Goal: Task Accomplishment & Management: Complete application form

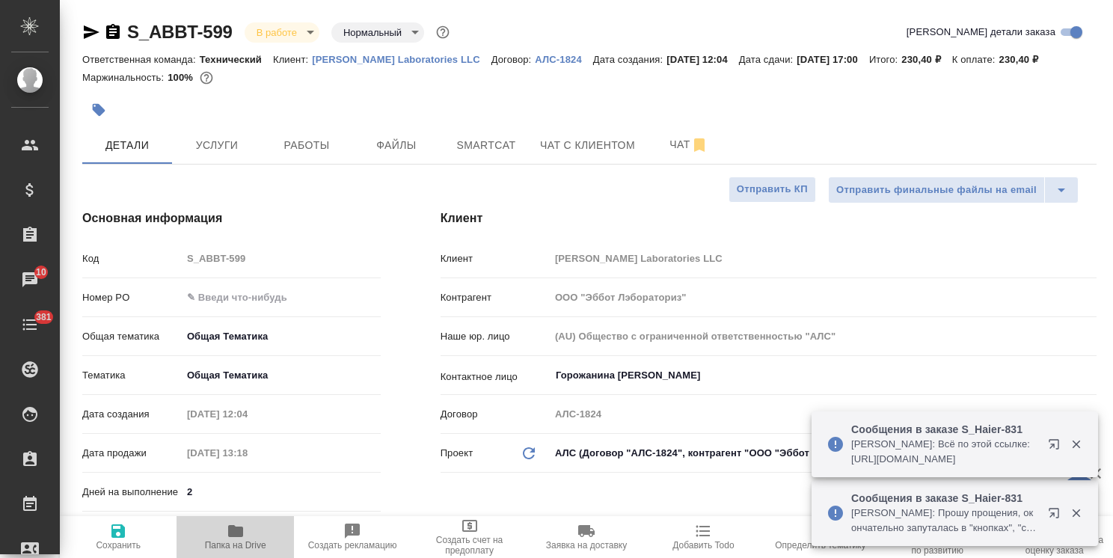
select select "RU"
click at [233, 528] on icon "button" at bounding box center [235, 531] width 15 height 12
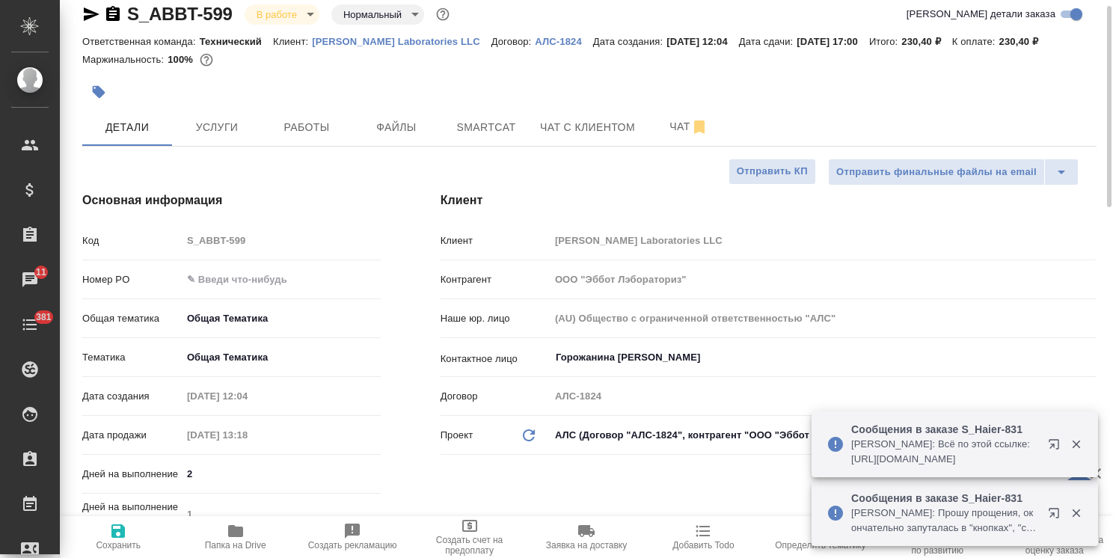
click at [253, 43] on p "Технический" at bounding box center [236, 41] width 73 height 11
drag, startPoint x: 238, startPoint y: 3, endPoint x: 107, endPoint y: 1, distance: 131.0
click at [102, 7] on div "S_ABBT-599 В работе inProgress Нормальный normal" at bounding box center [267, 14] width 370 height 24
copy link "S_ABBT-599"
click at [275, 127] on span "Работы" at bounding box center [307, 127] width 72 height 19
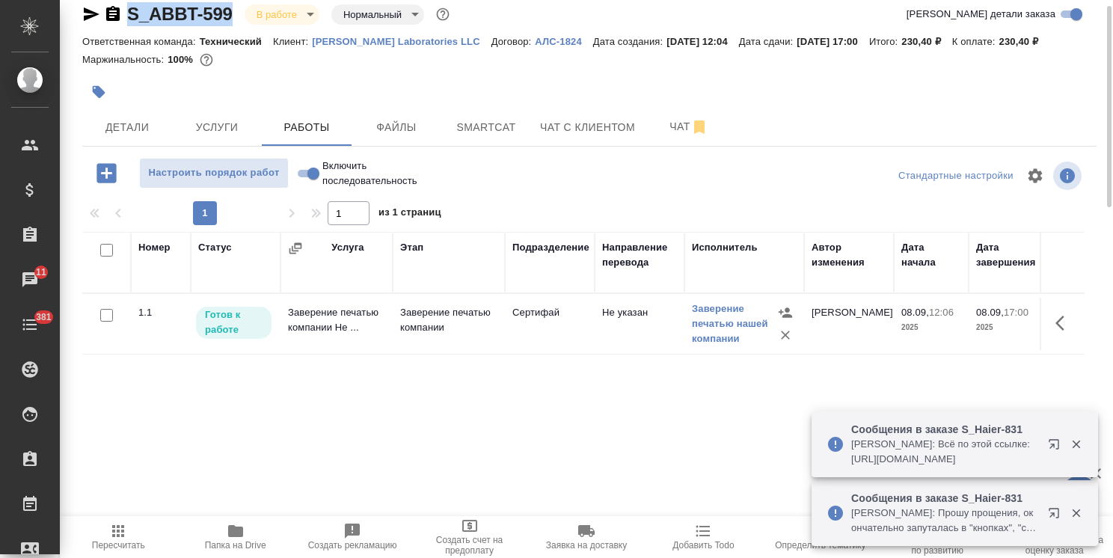
click at [345, 319] on td "Заверение печатью компании Не ..." at bounding box center [337, 324] width 112 height 52
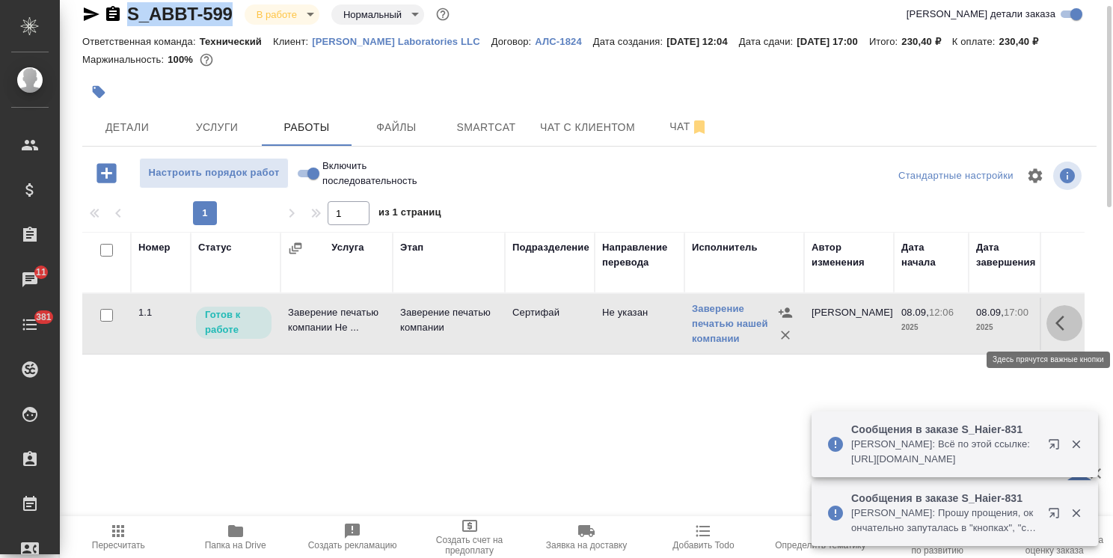
click at [1069, 326] on icon "button" at bounding box center [1065, 323] width 18 height 18
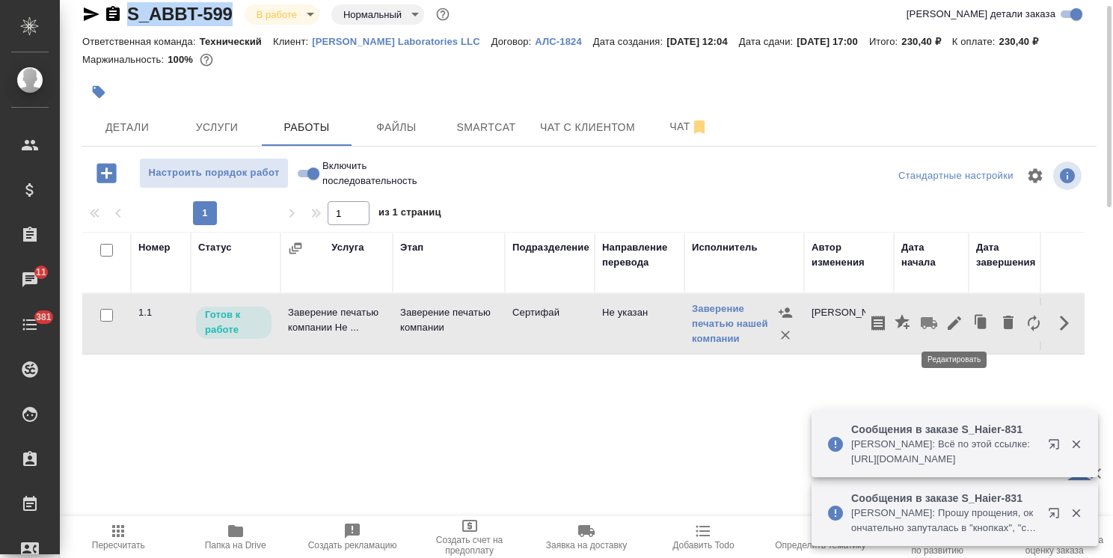
click at [955, 320] on icon "button" at bounding box center [954, 323] width 13 height 13
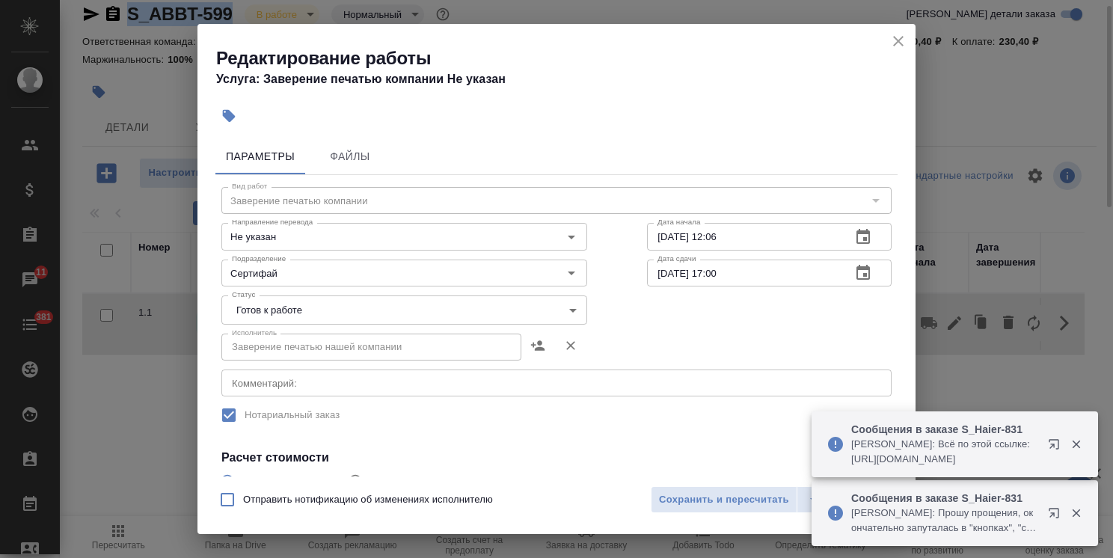
click at [515, 317] on body "🙏 .cls-1 fill:#fff; AWATERA Usmanova Olga Клиенты Спецификации Заказы 11 Чаты 3…" at bounding box center [556, 279] width 1113 height 558
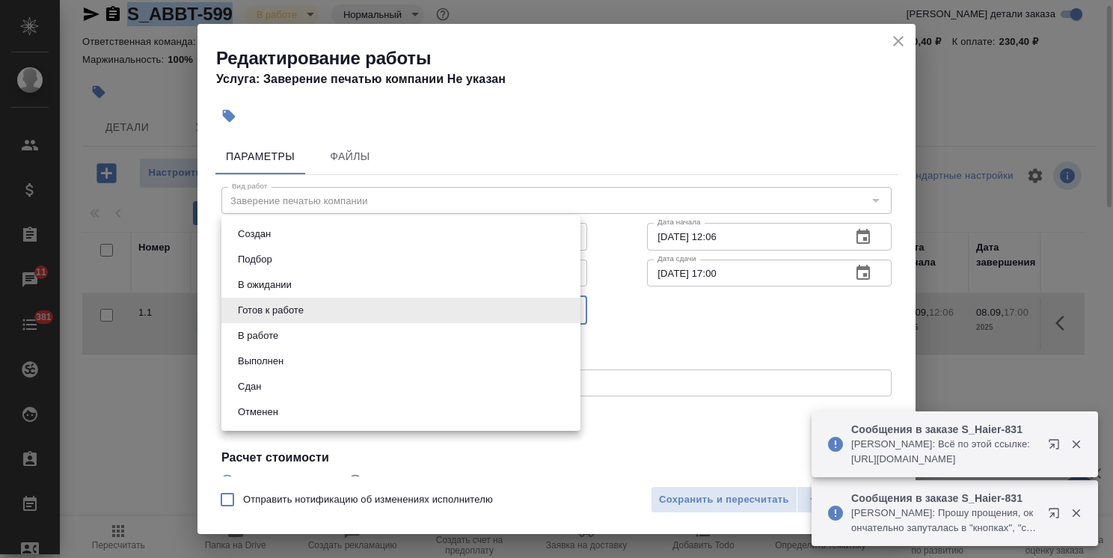
click at [266, 388] on li "Сдан" at bounding box center [400, 386] width 359 height 25
type input "closed"
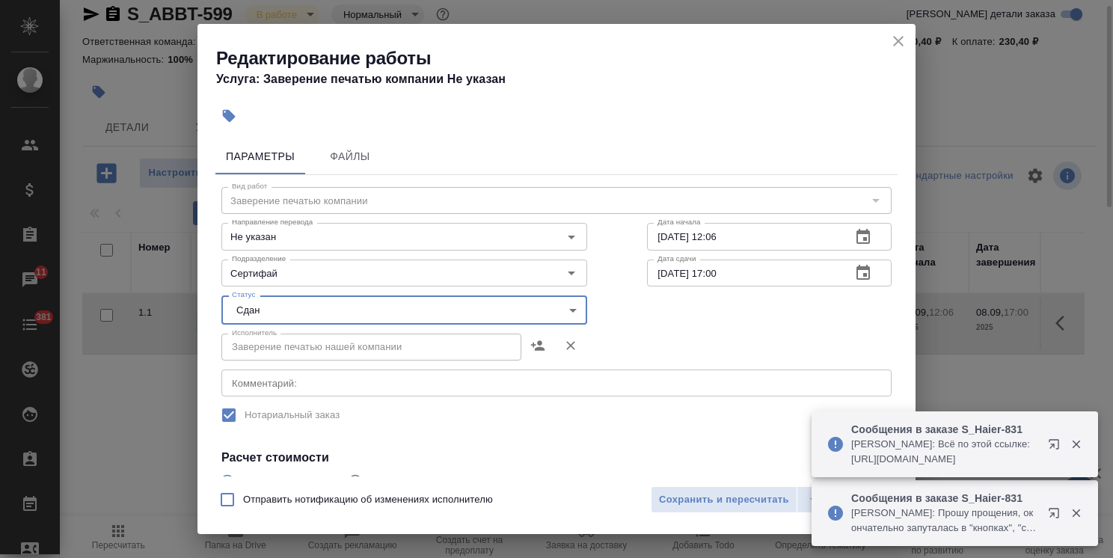
click at [682, 477] on div "Отправить нотификацию об изменениях исполнителю Сохранить и пересчитать" at bounding box center [557, 506] width 718 height 58
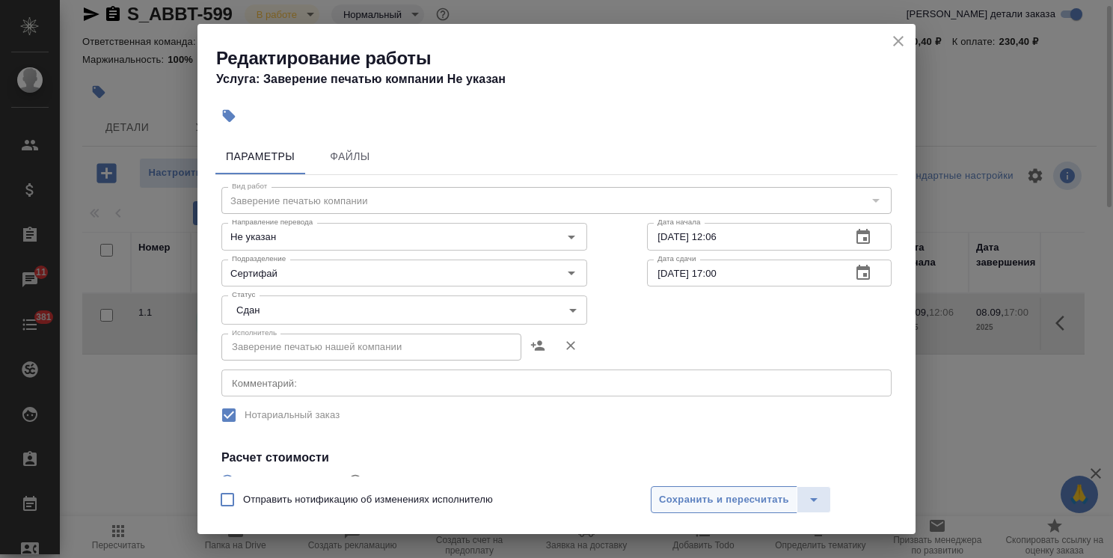
click at [679, 489] on button "Сохранить и пересчитать" at bounding box center [724, 499] width 147 height 27
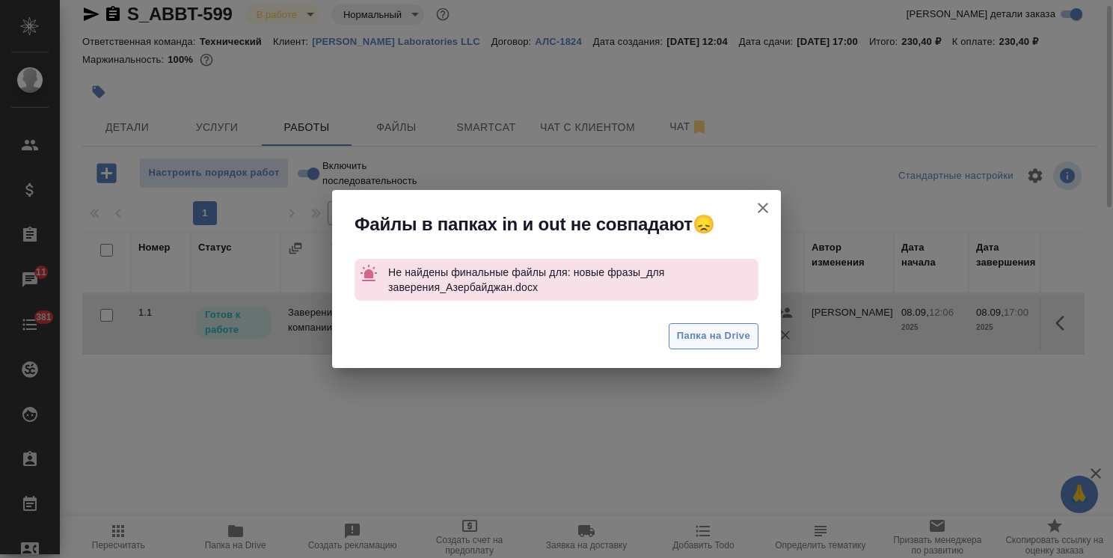
click at [688, 345] on button "Папка на Drive" at bounding box center [714, 336] width 90 height 26
click at [760, 198] on button "Группировать работы по услугам" at bounding box center [763, 208] width 36 height 36
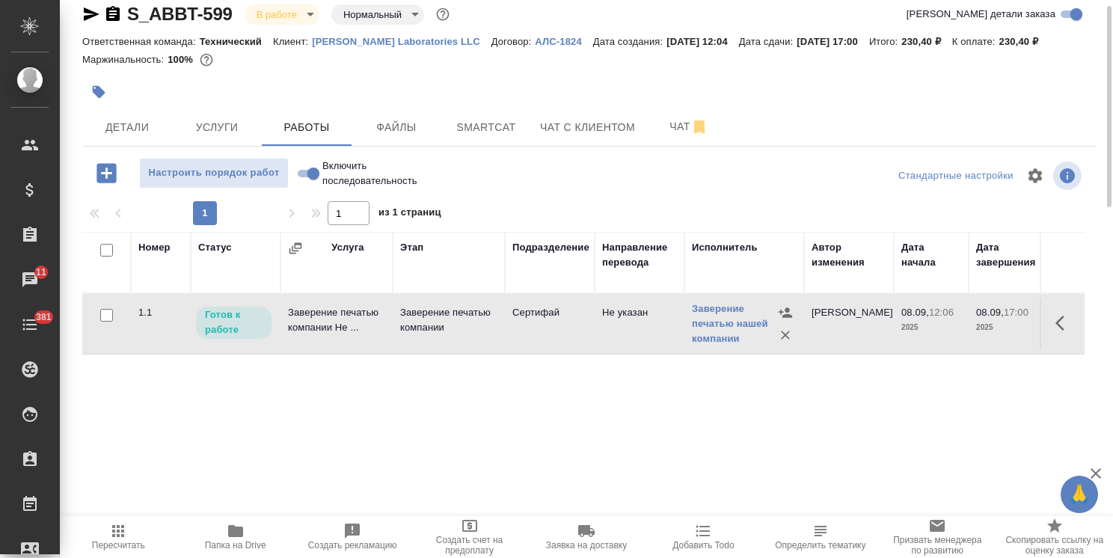
drag, startPoint x: 1059, startPoint y: 319, endPoint x: 1049, endPoint y: 325, distance: 11.4
click at [1057, 318] on icon "button" at bounding box center [1065, 323] width 18 height 18
click at [951, 323] on icon "button" at bounding box center [955, 323] width 18 height 18
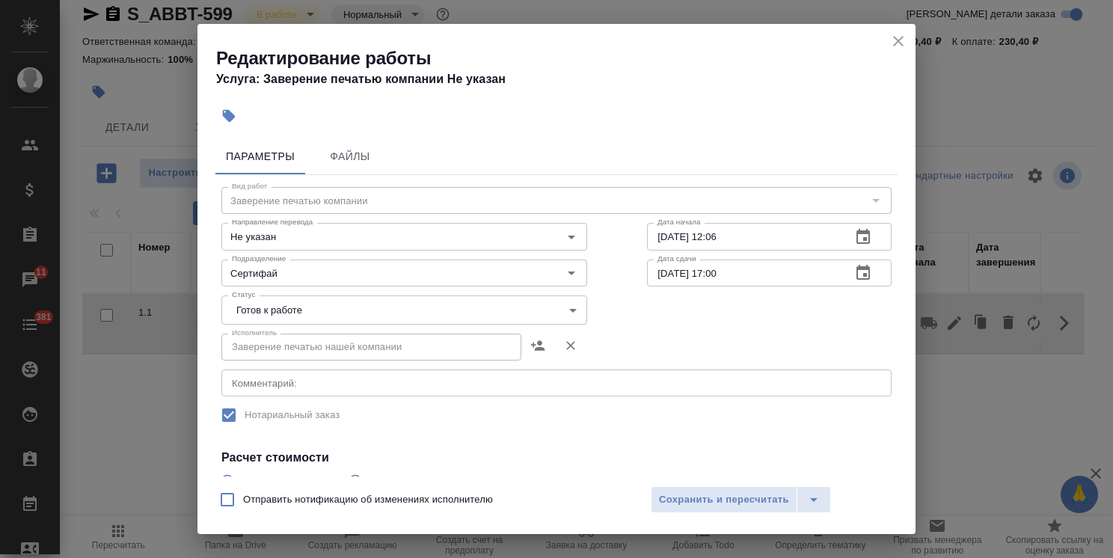
click at [318, 307] on body "🙏 .cls-1 fill:#fff; AWATERA Usmanova Olga Клиенты Спецификации Заказы 11 Чаты 3…" at bounding box center [556, 279] width 1113 height 558
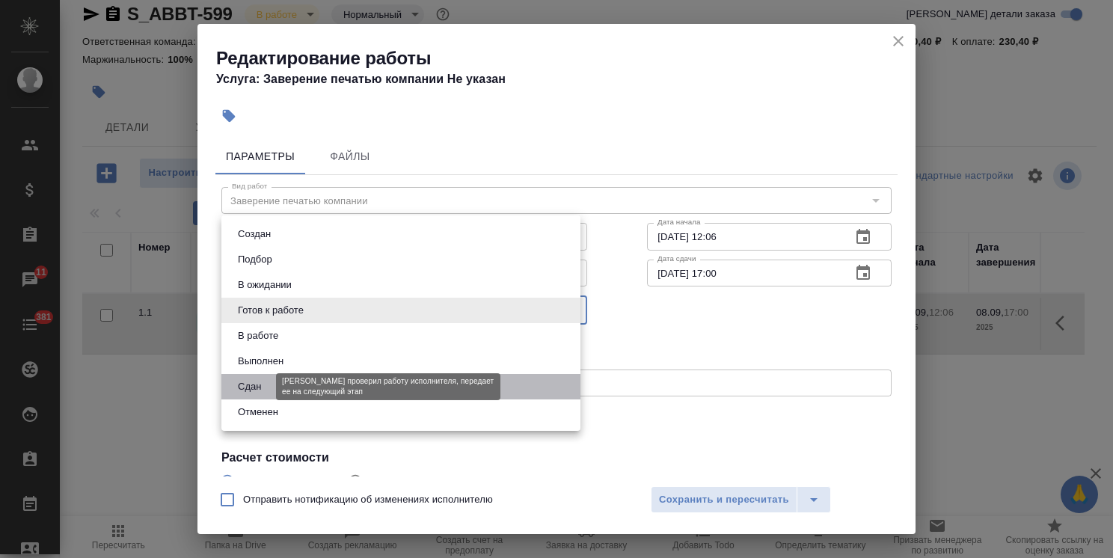
click at [263, 386] on button "Сдан" at bounding box center [249, 387] width 32 height 16
type input "closed"
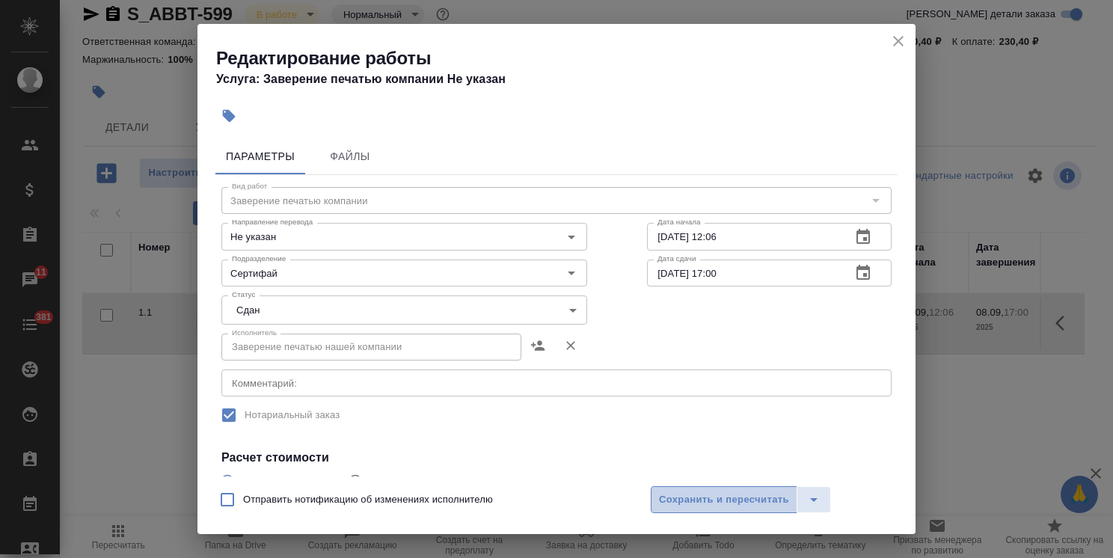
click at [716, 510] on button "Сохранить и пересчитать" at bounding box center [724, 499] width 147 height 27
click at [715, 504] on span "Сохранить и пересчитать" at bounding box center [724, 500] width 130 height 17
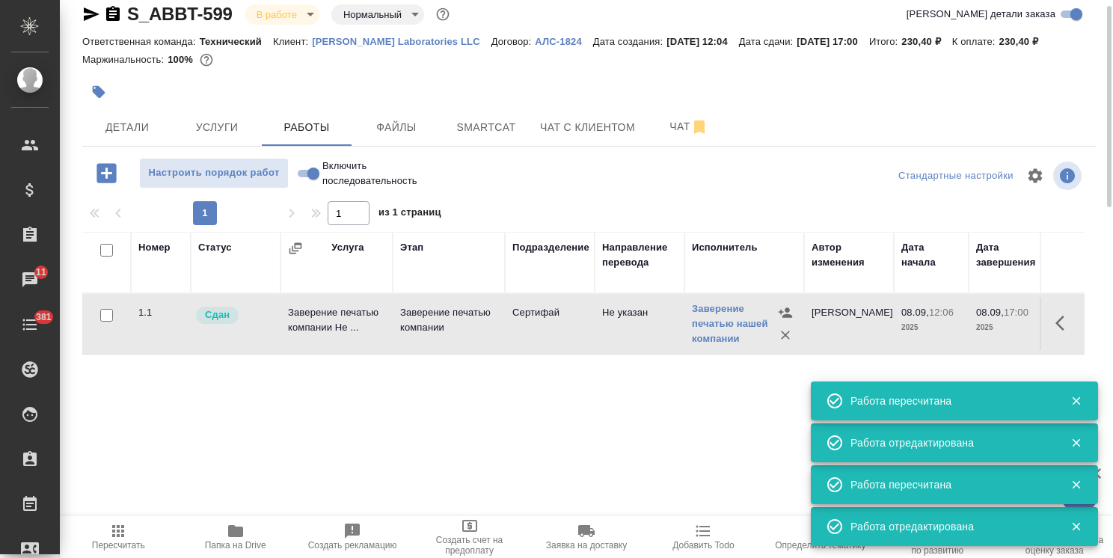
click at [278, 12] on body "🙏 .cls-1 fill:#fff; AWATERA Usmanova Olga Клиенты Спецификации Заказы 11 Чаты 3…" at bounding box center [556, 279] width 1113 height 558
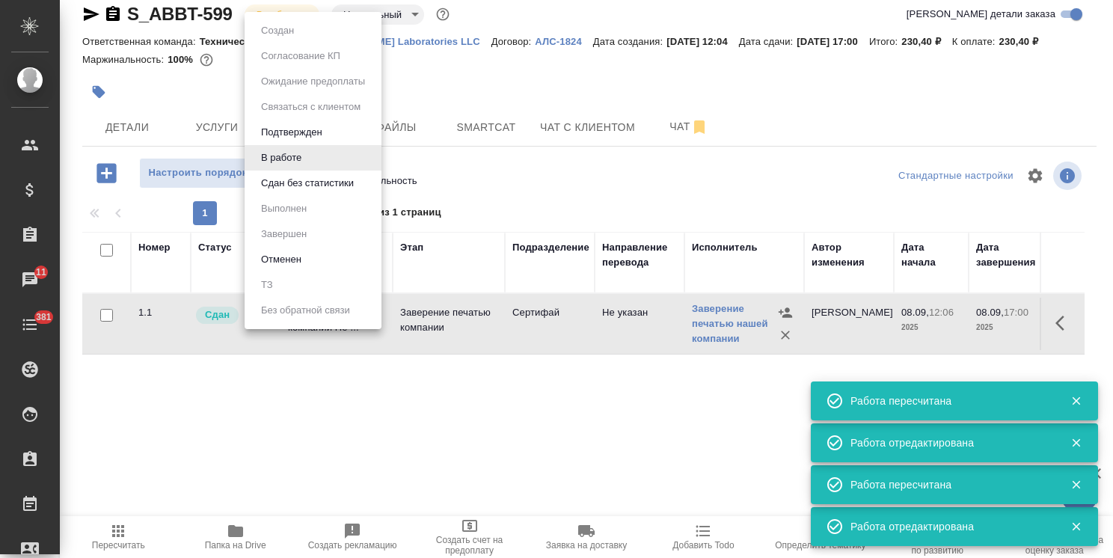
click at [305, 187] on button "Сдан без статистики" at bounding box center [308, 183] width 102 height 16
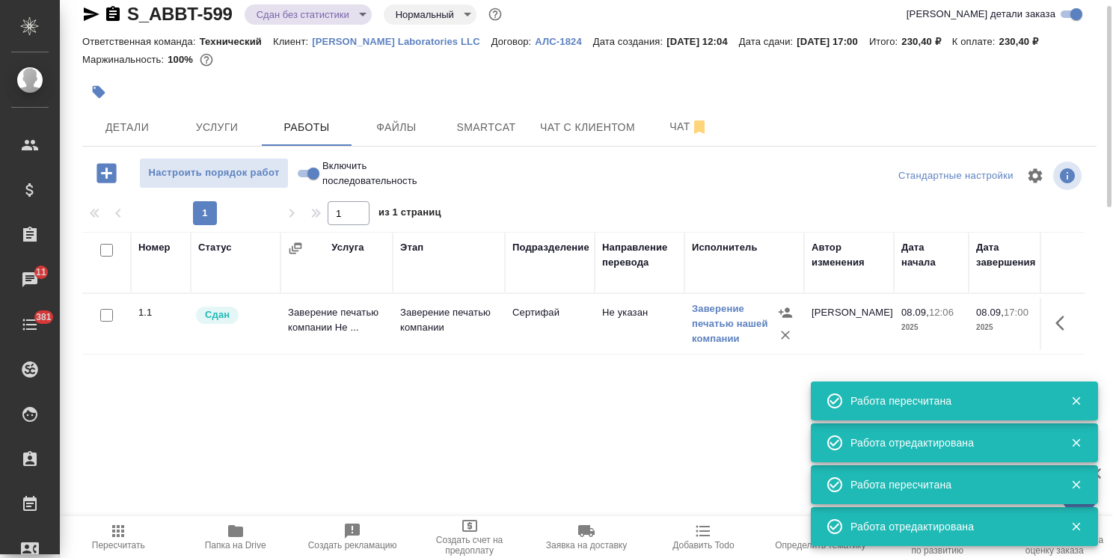
click at [296, 13] on body "🙏 .cls-1 fill:#fff; AWATERA Usmanova Olga Клиенты Спецификации Заказы 11 Чаты 3…" at bounding box center [556, 279] width 1113 height 558
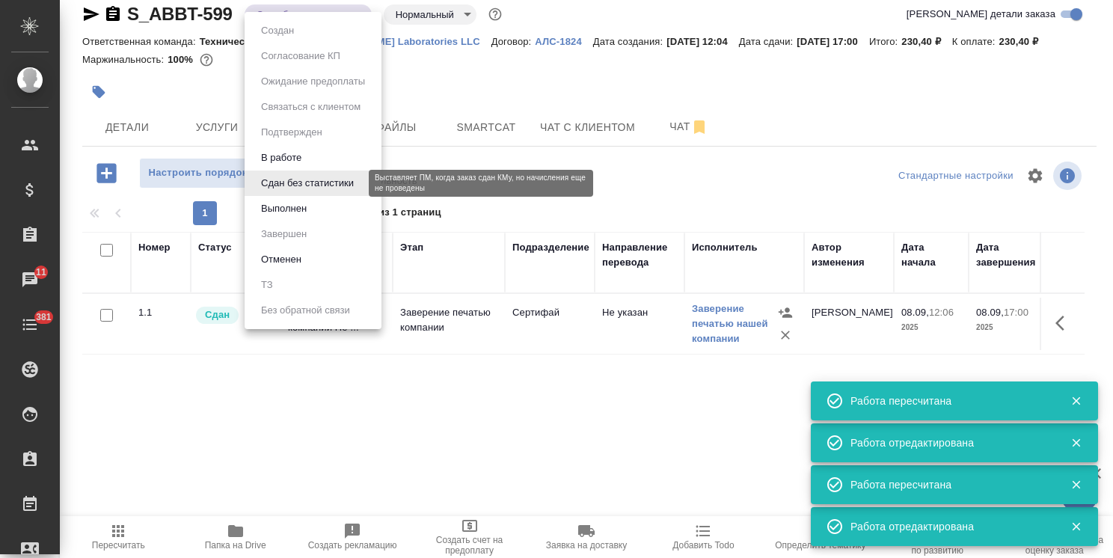
click at [302, 208] on button "Выполнен" at bounding box center [284, 209] width 55 height 16
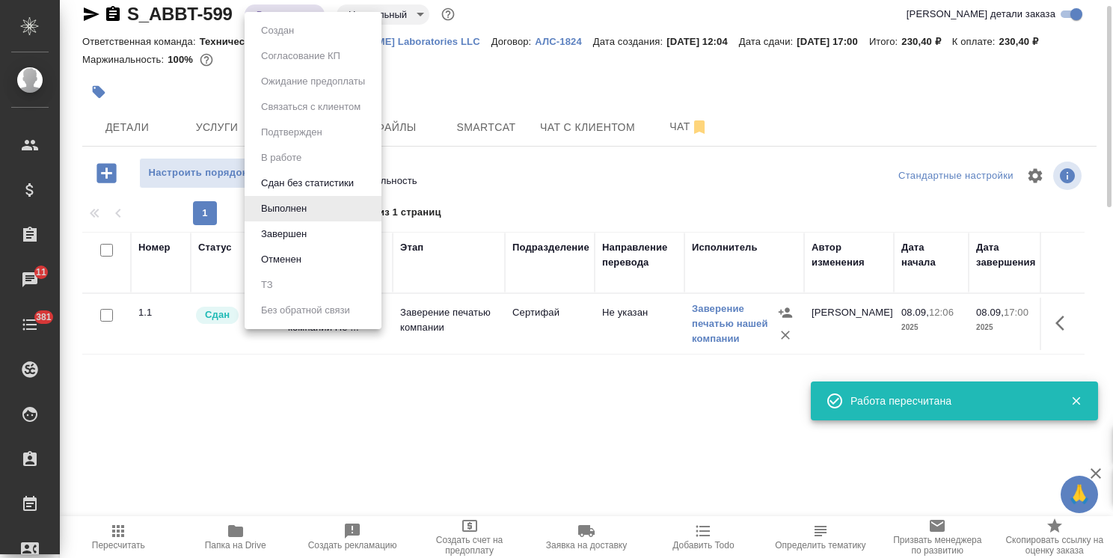
click at [292, 16] on body "🙏 .cls-1 fill:#fff; AWATERA Usmanova Olga Клиенты Спецификации Заказы 11 Чаты 3…" at bounding box center [556, 279] width 1113 height 558
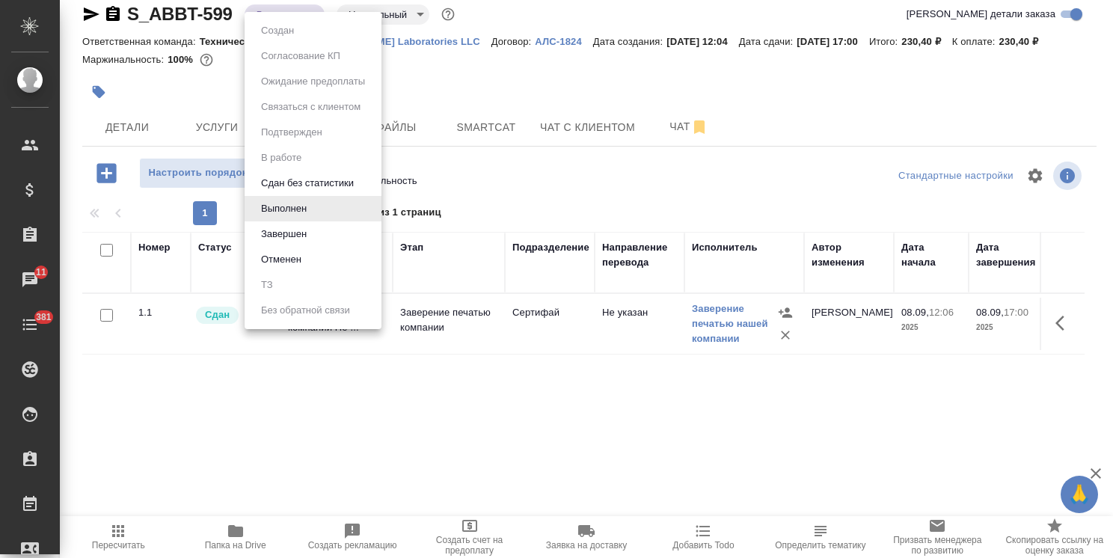
click at [305, 230] on button "Завершен" at bounding box center [284, 234] width 55 height 16
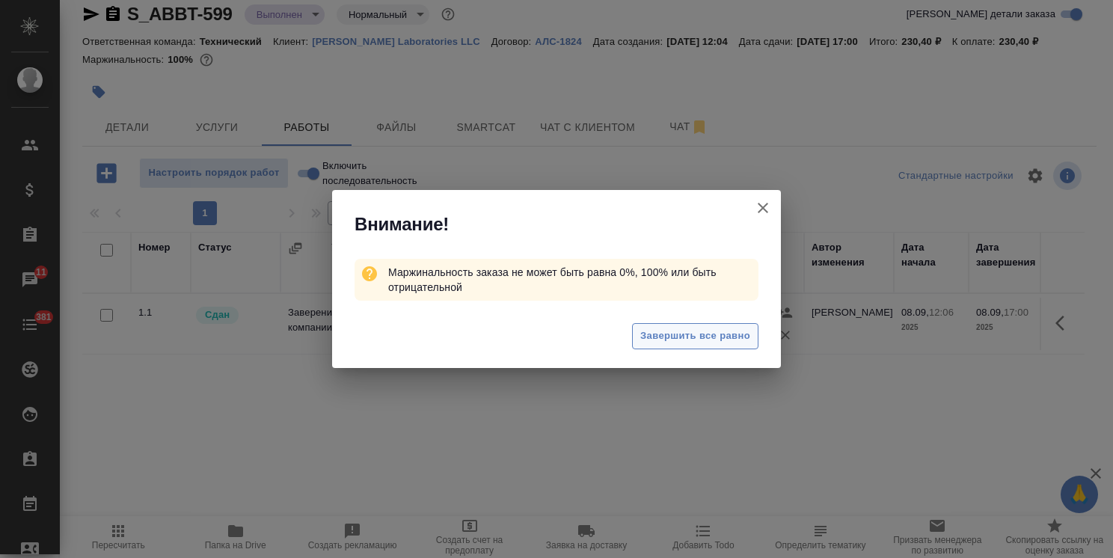
click at [679, 336] on span "Завершить все равно" at bounding box center [696, 336] width 110 height 17
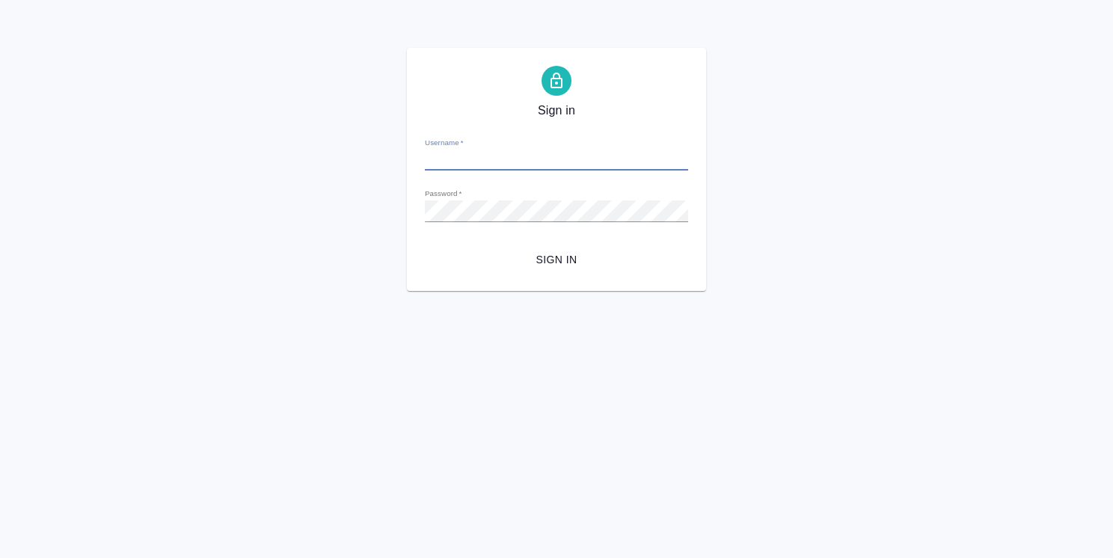
type input "o.usmanova@awatera.com"
click at [557, 266] on span "Sign in" at bounding box center [556, 260] width 239 height 19
type input "o.usmanova@awatera.com"
click at [560, 269] on button "Sign in" at bounding box center [556, 260] width 263 height 28
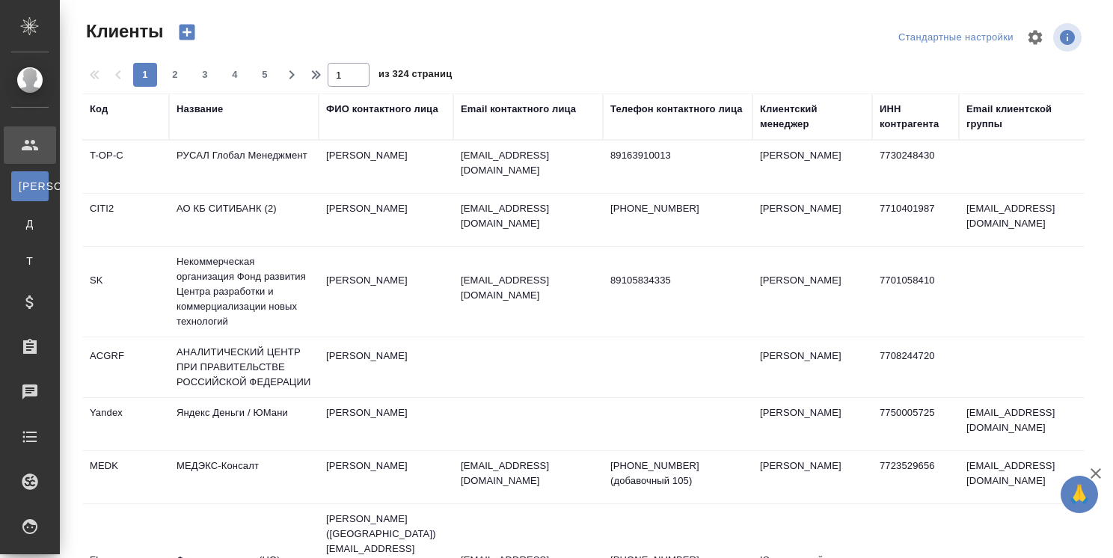
select select "RU"
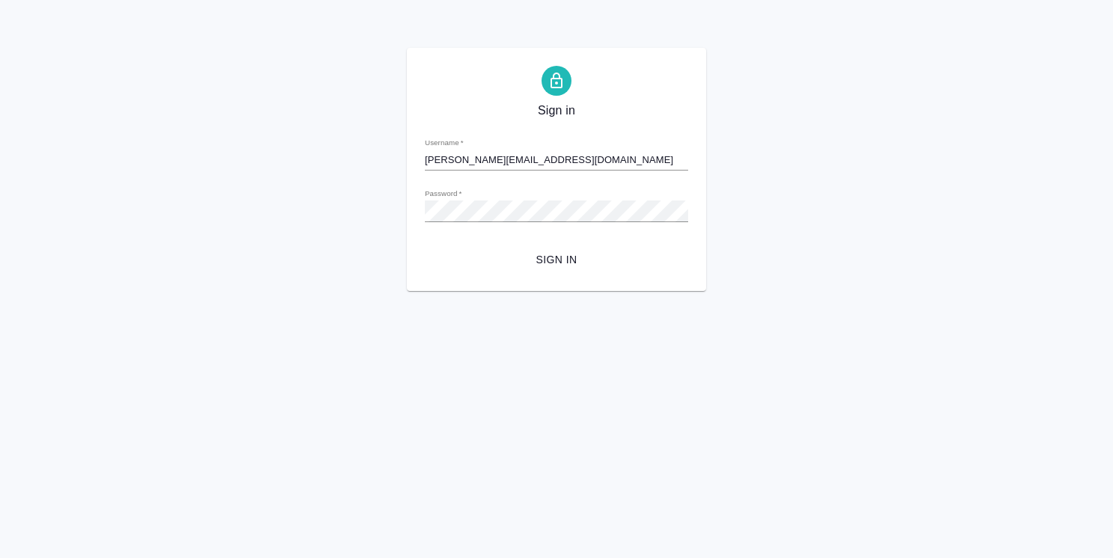
click at [561, 253] on span "Sign in" at bounding box center [556, 260] width 239 height 19
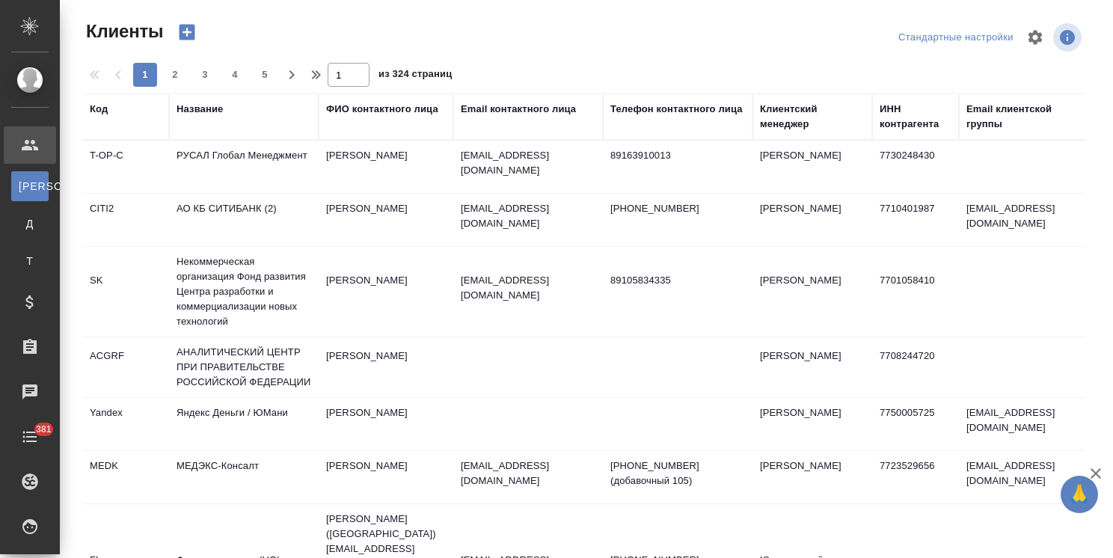
select select "RU"
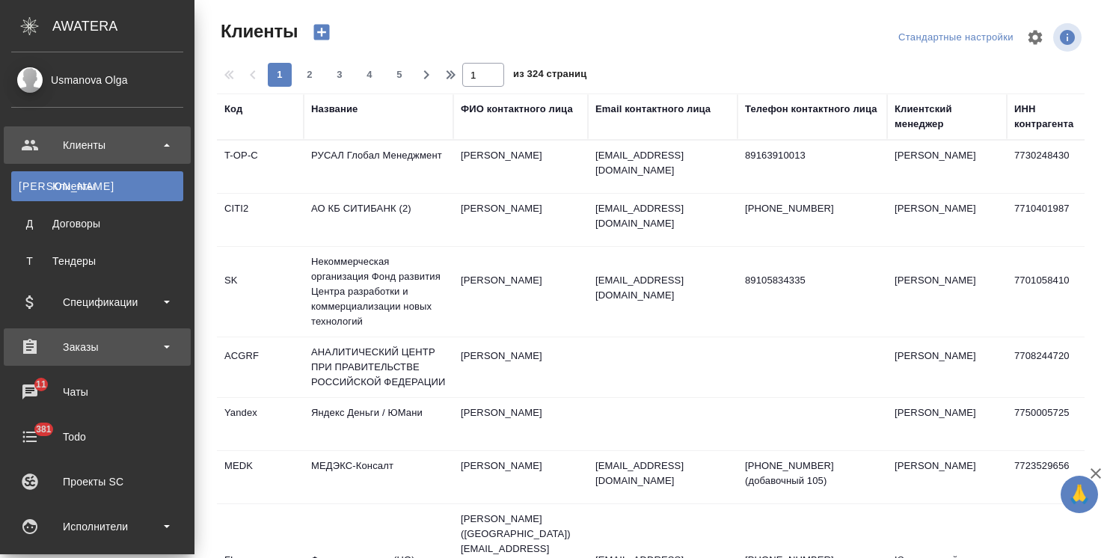
click at [88, 340] on div "Заказы" at bounding box center [97, 347] width 172 height 22
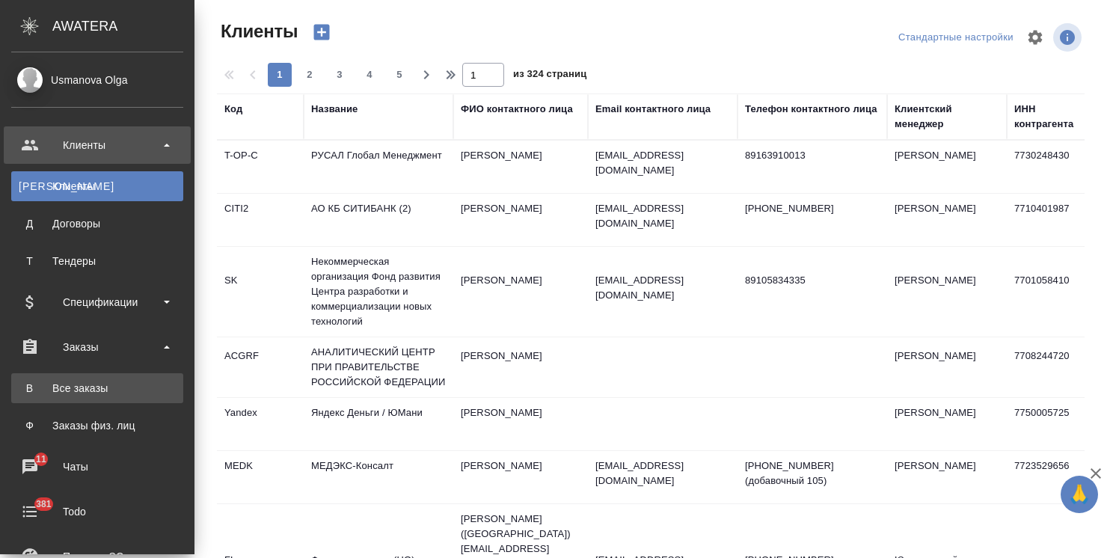
click at [90, 386] on div "Все заказы" at bounding box center [97, 388] width 157 height 15
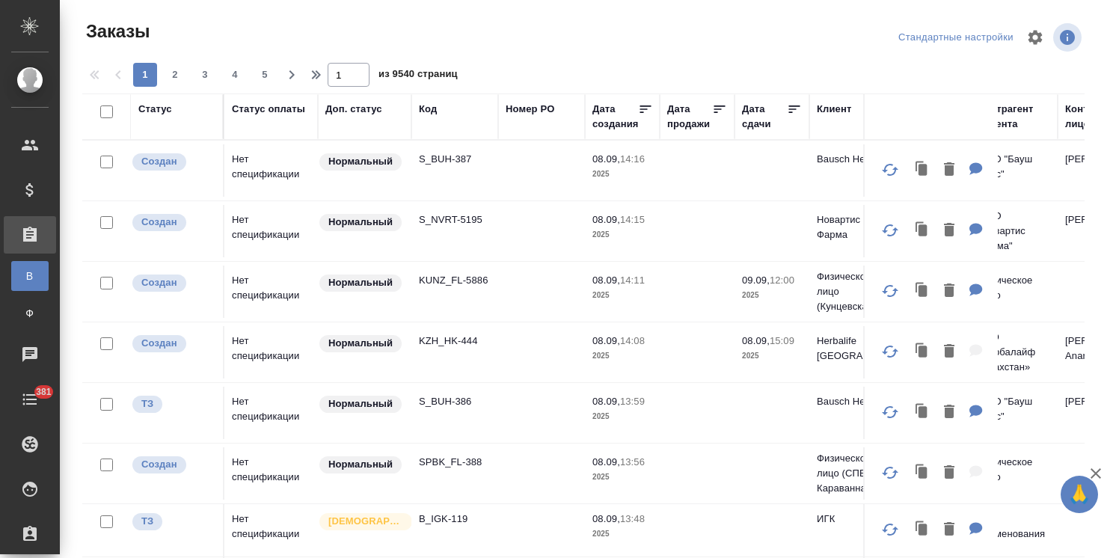
click at [1099, 472] on icon "button" at bounding box center [1096, 474] width 18 height 18
click at [1095, 528] on div "Заказы Стандартные настройки 1 2 3 4 5 1 из 9540 страниц Статус Статус оплаты Д…" at bounding box center [587, 279] width 1054 height 558
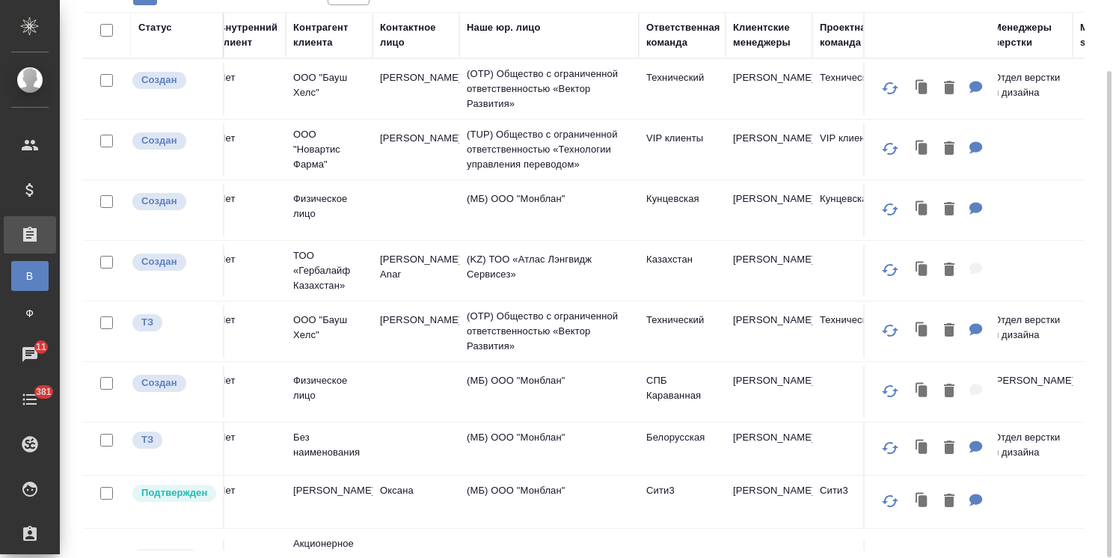
scroll to position [0, 700]
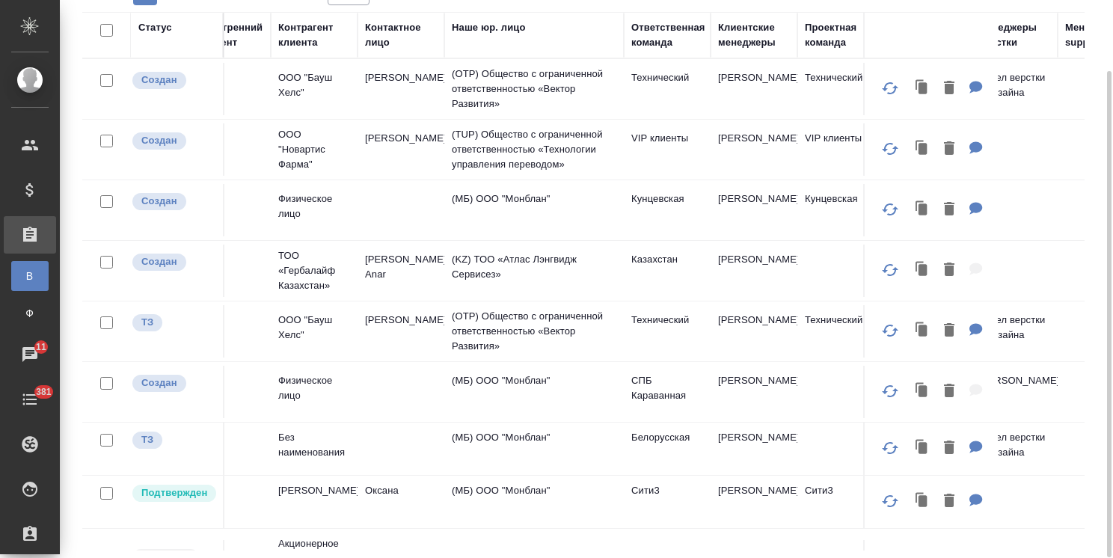
click at [748, 43] on div "Клиентские менеджеры" at bounding box center [754, 35] width 72 height 30
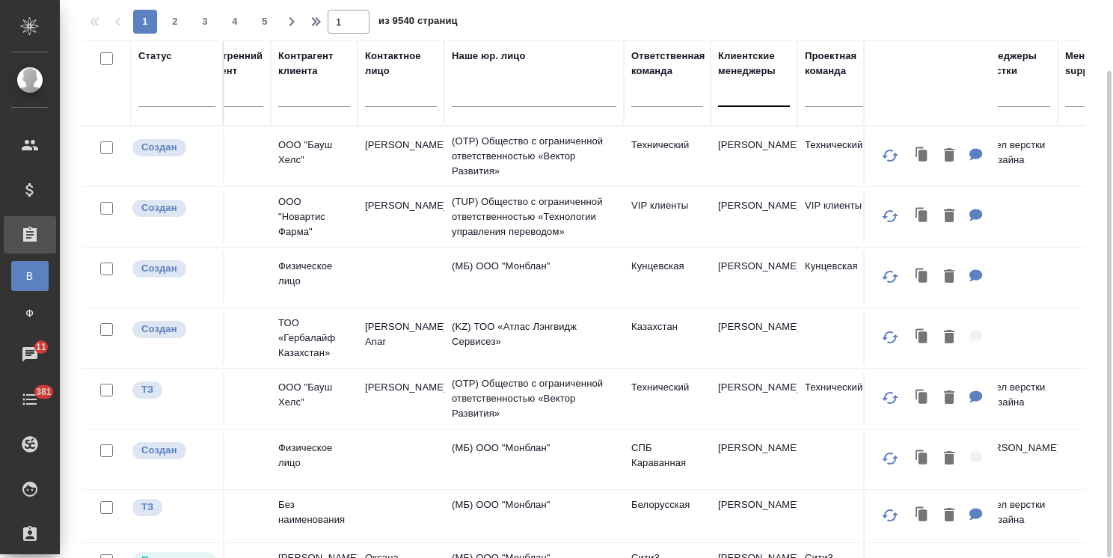
click at [731, 84] on div at bounding box center [754, 92] width 72 height 22
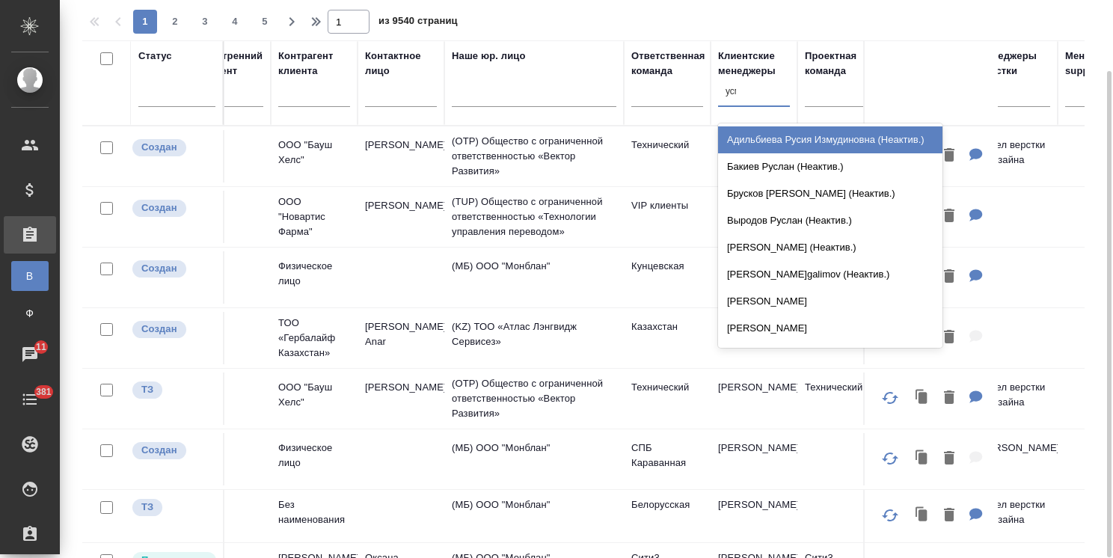
type input "усма"
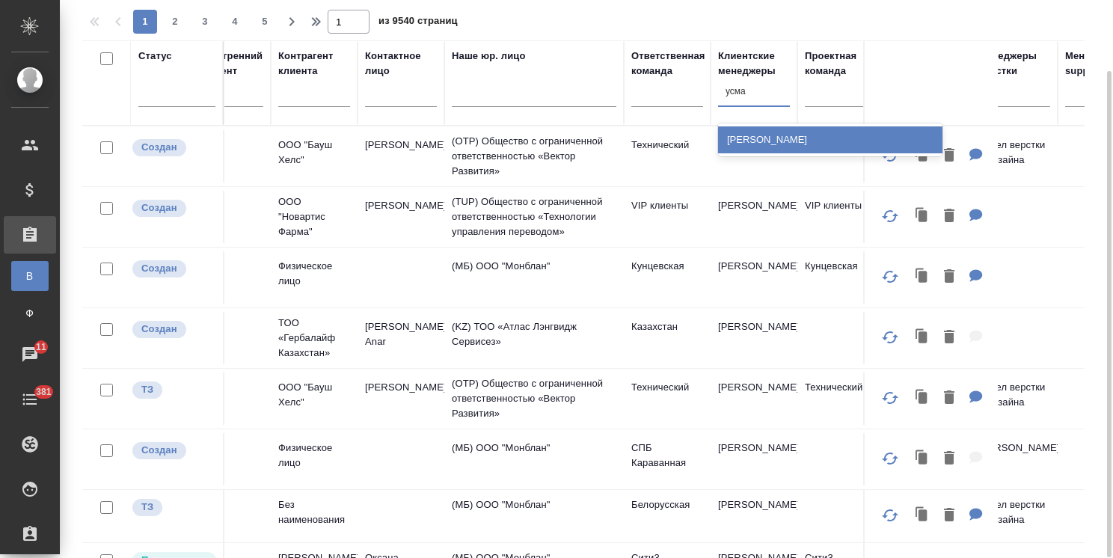
click at [742, 138] on div "[PERSON_NAME]" at bounding box center [830, 139] width 224 height 27
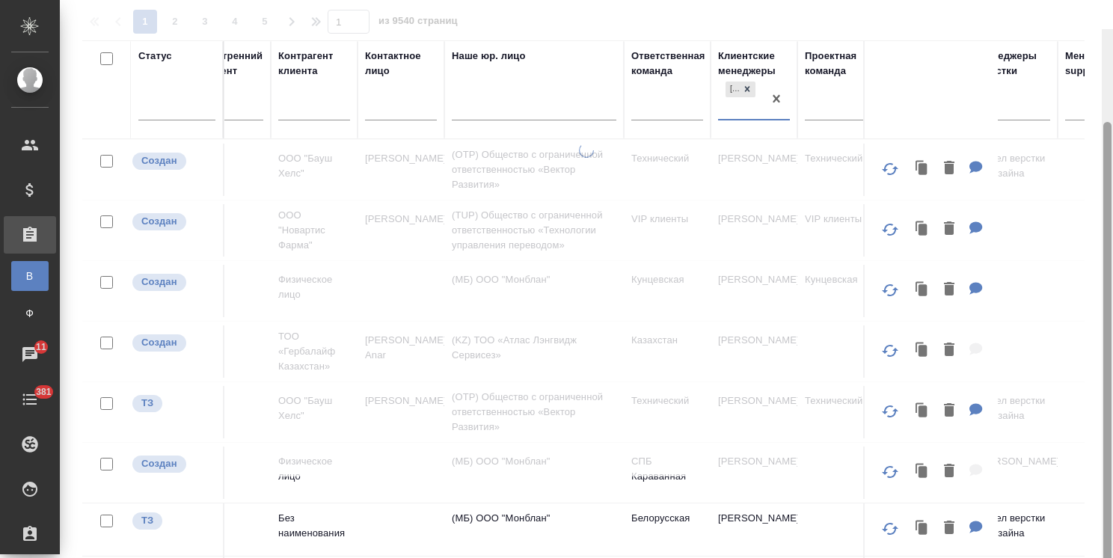
scroll to position [111, 0]
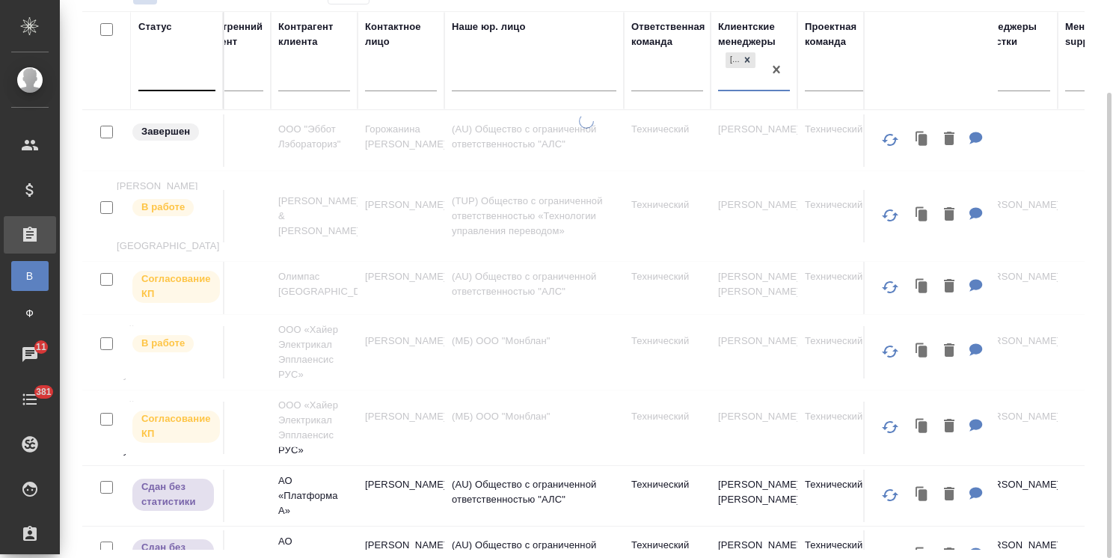
click at [169, 82] on div at bounding box center [176, 76] width 77 height 22
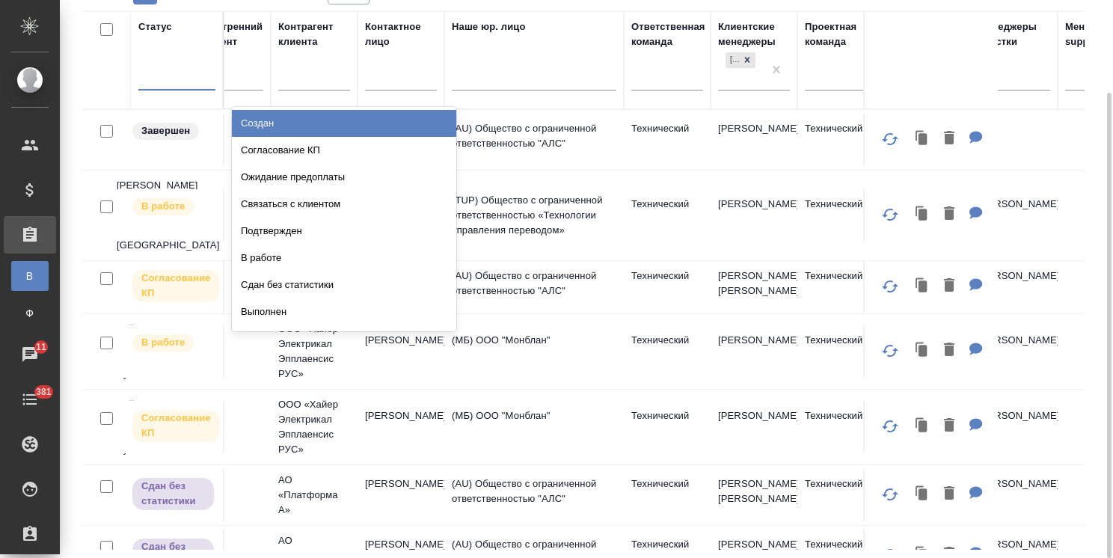
scroll to position [0, 0]
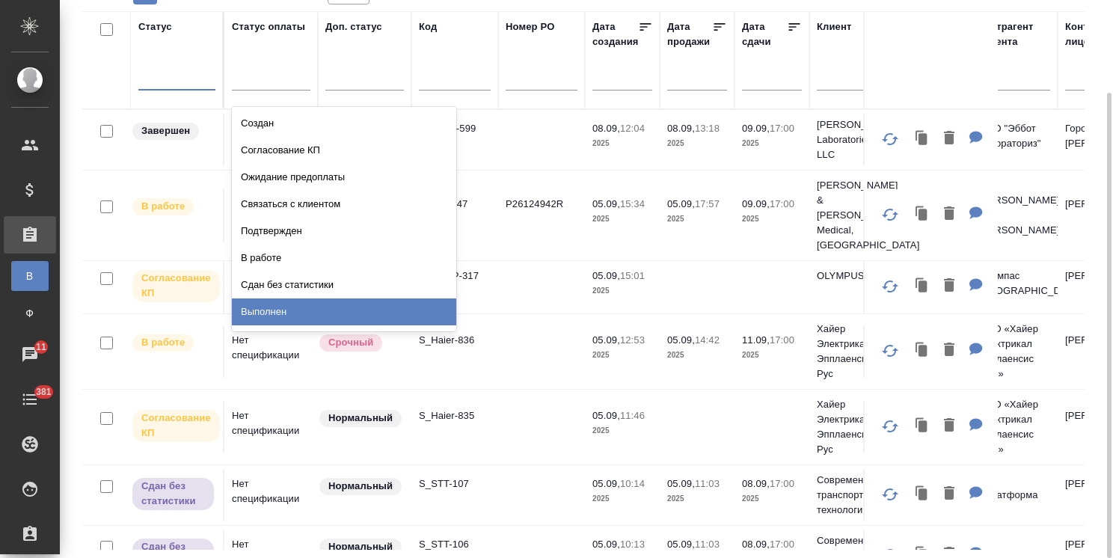
click at [278, 314] on div "Выполнен" at bounding box center [344, 312] width 224 height 27
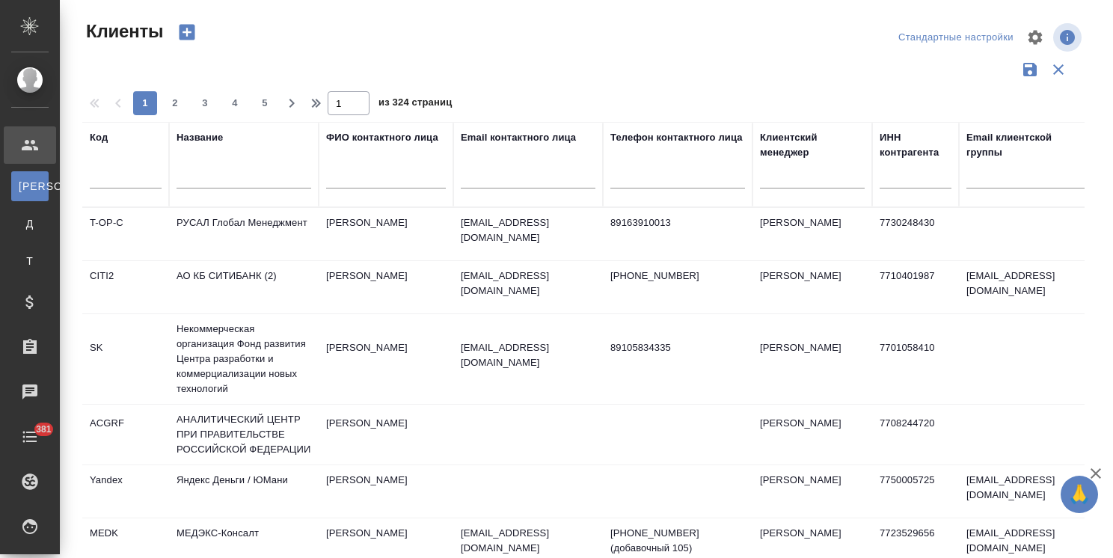
select select "RU"
click at [790, 183] on div at bounding box center [812, 173] width 105 height 22
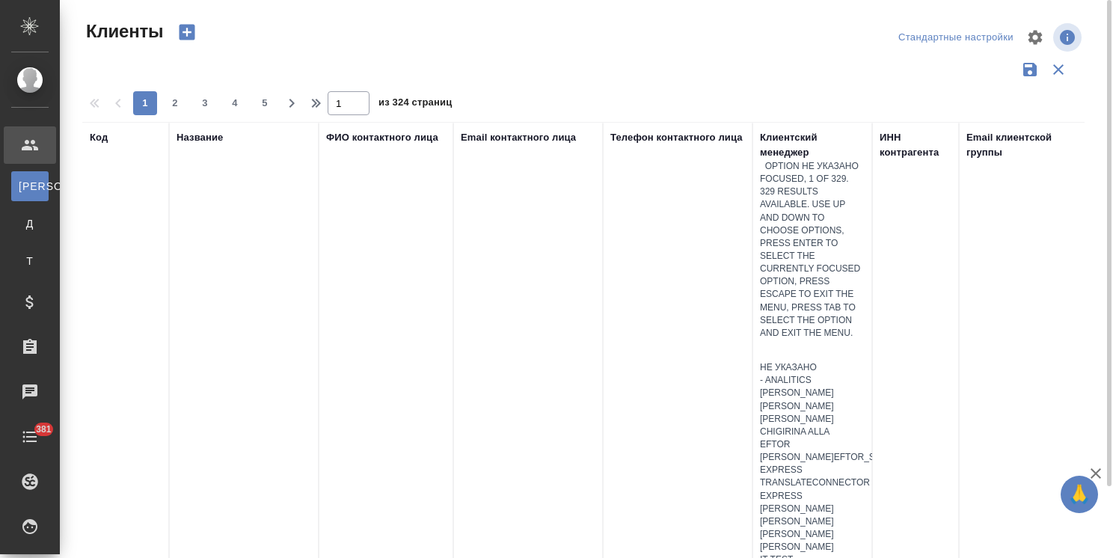
type input "у"
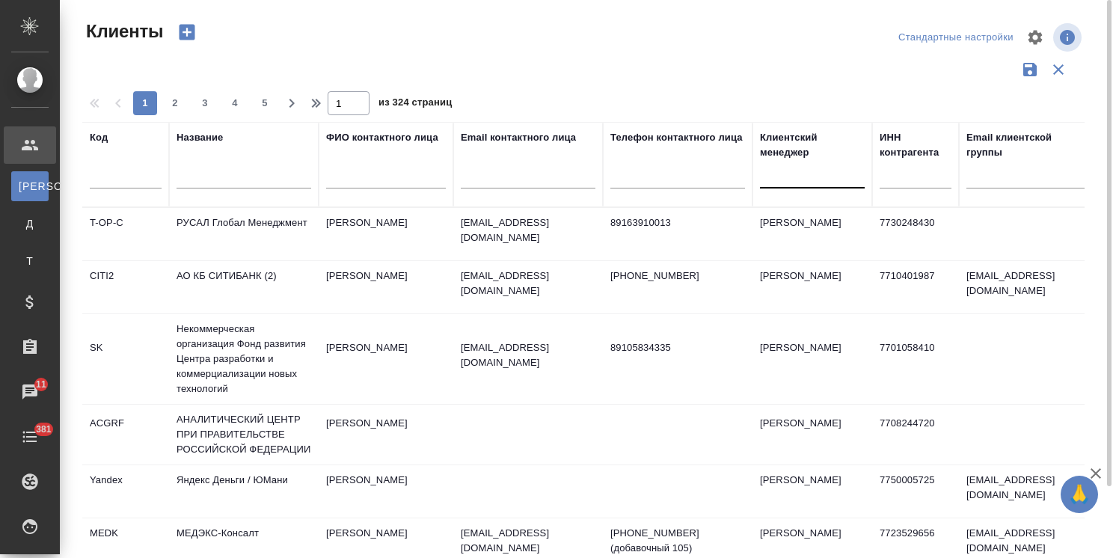
click at [805, 172] on div at bounding box center [812, 173] width 105 height 22
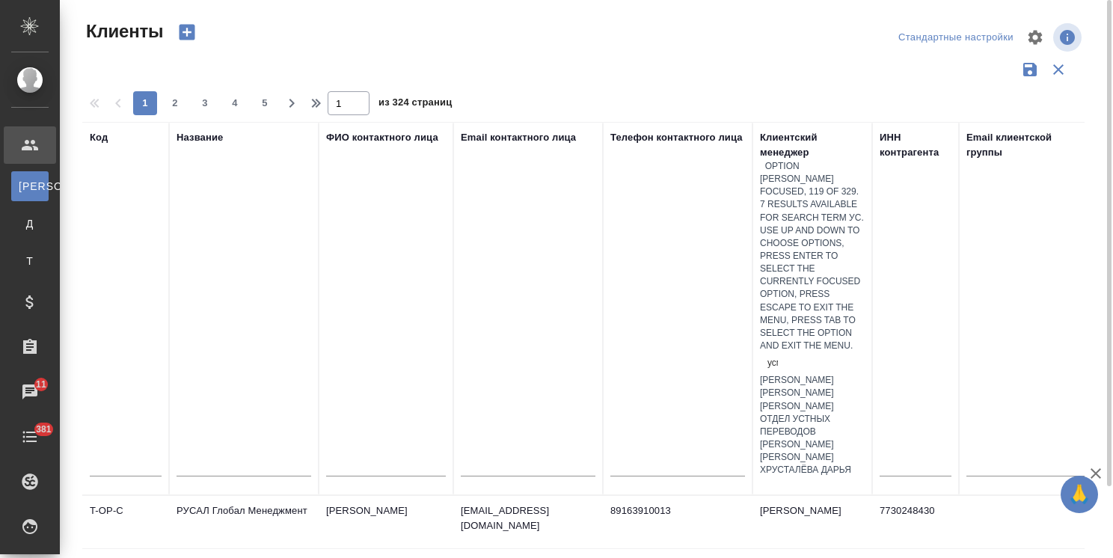
type input "усма"
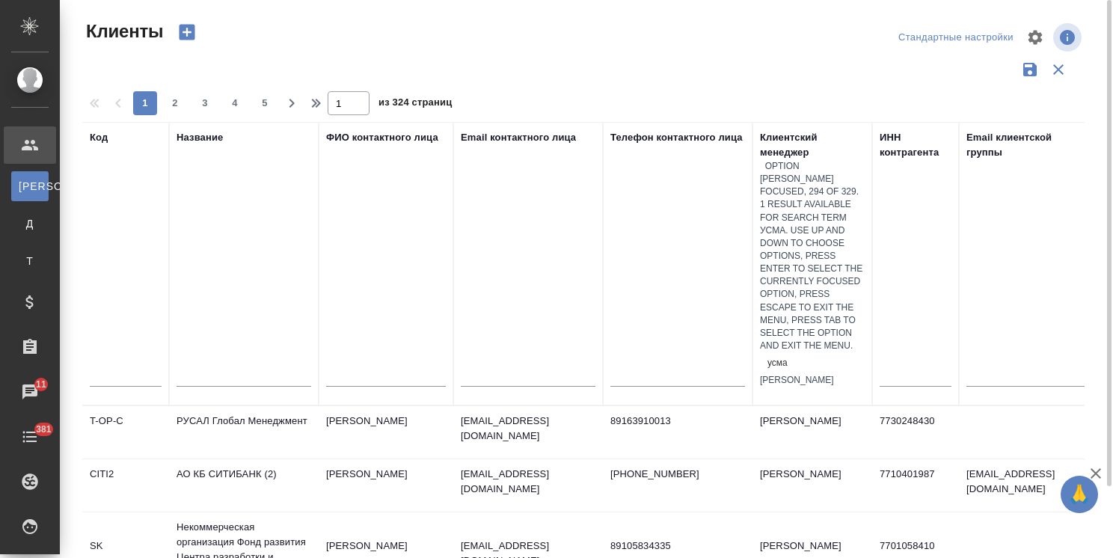
click at [795, 374] on div "[PERSON_NAME]" at bounding box center [812, 380] width 105 height 13
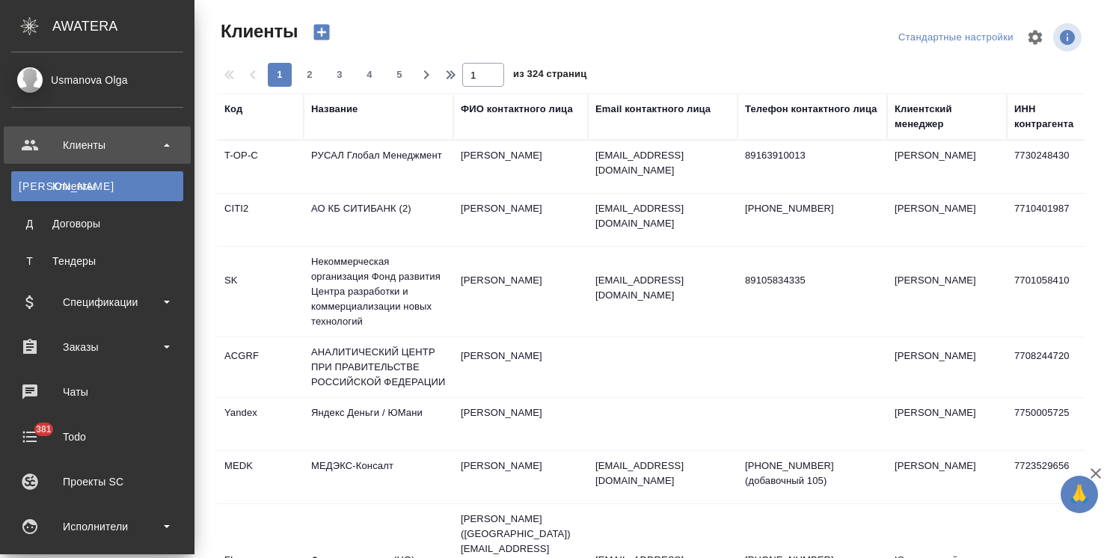
select select "RU"
click at [111, 346] on div "Заказы" at bounding box center [97, 347] width 172 height 22
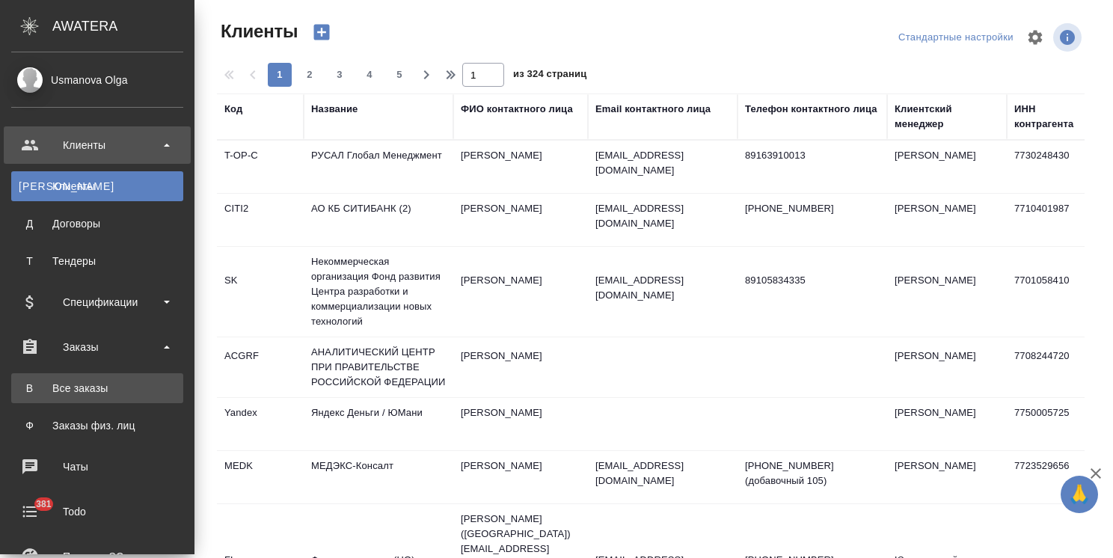
click at [105, 387] on div "Все заказы" at bounding box center [97, 388] width 157 height 15
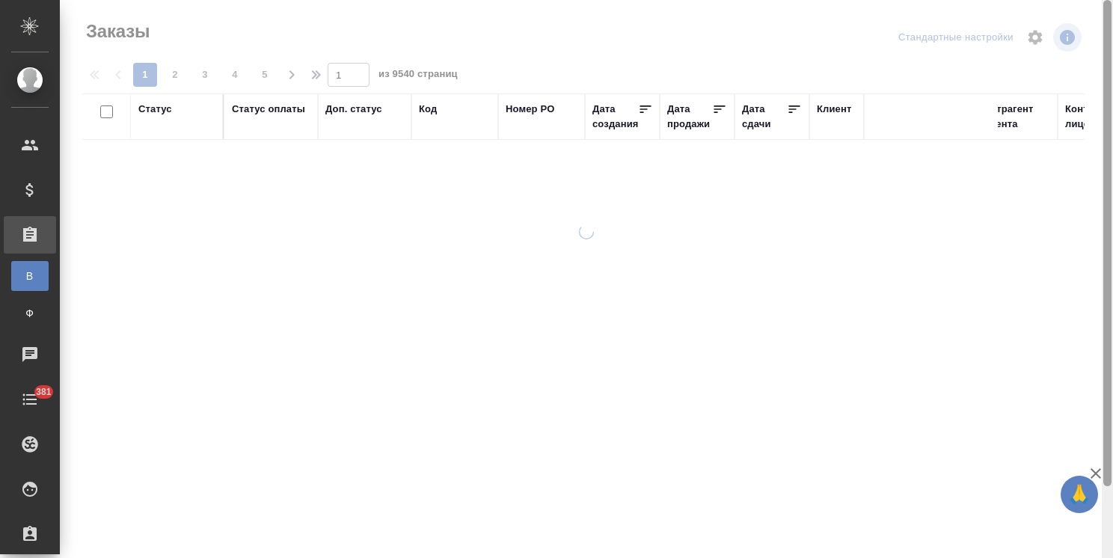
click at [1092, 470] on icon "button" at bounding box center [1096, 473] width 10 height 10
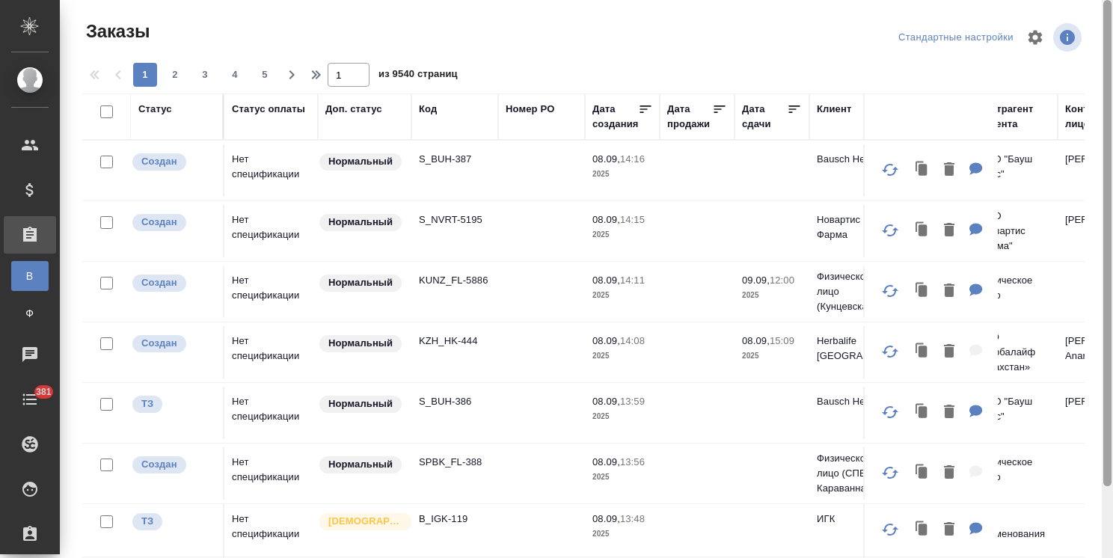
click at [1099, 498] on div "Заказы Стандартные настройки 1 2 3 4 5 1 из 9540 страниц Статус Статус оплаты Д…" at bounding box center [587, 279] width 1054 height 558
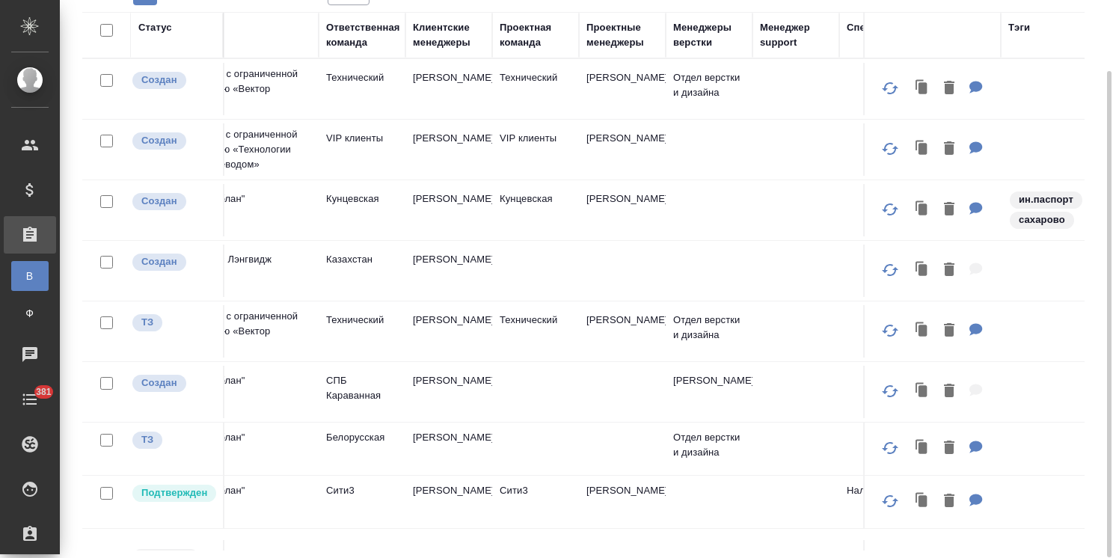
scroll to position [0, 1018]
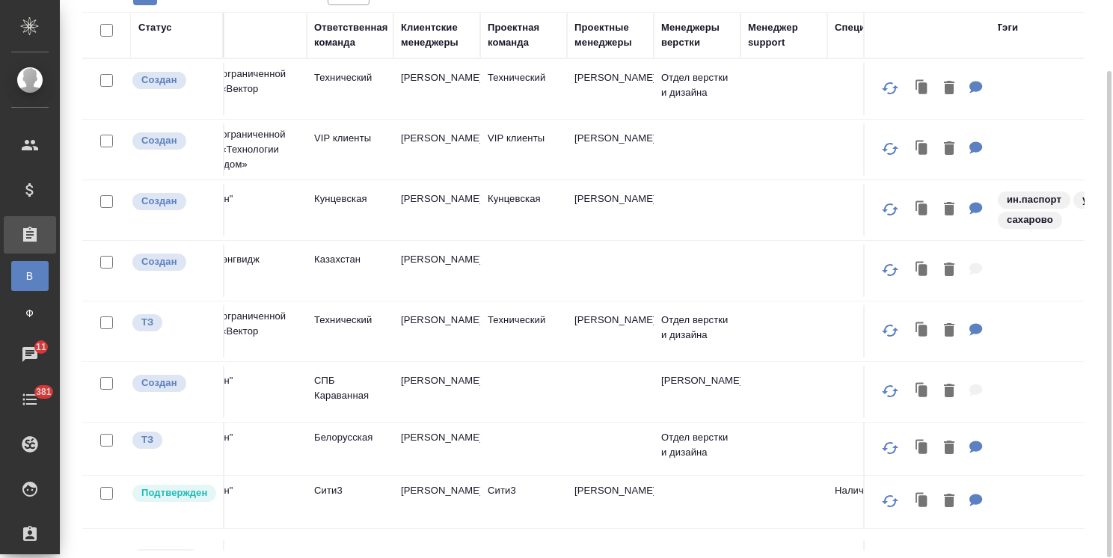
click at [424, 39] on div "Клиентские менеджеры" at bounding box center [437, 35] width 72 height 30
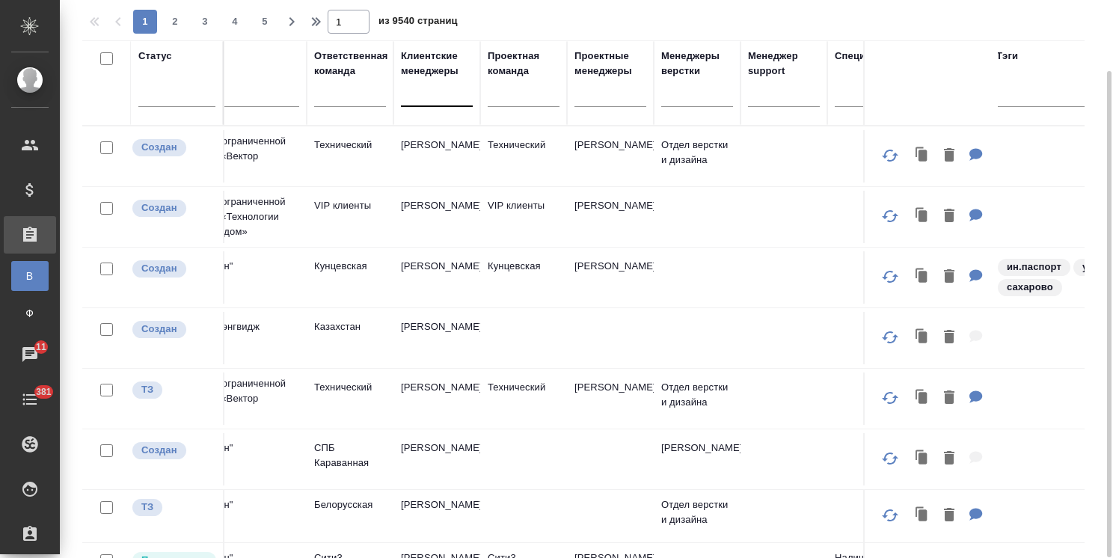
click at [435, 97] on div at bounding box center [437, 92] width 72 height 22
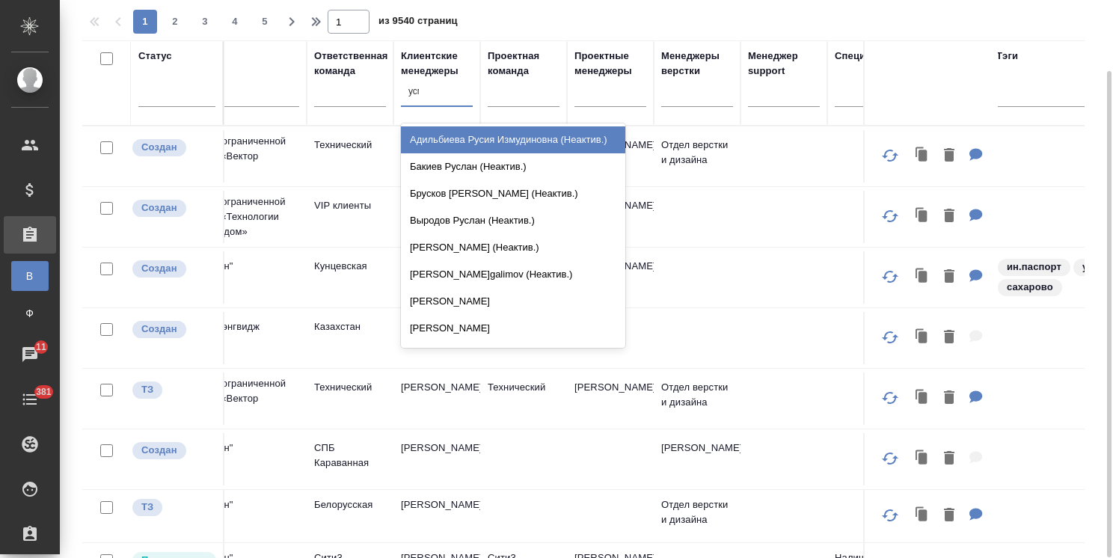
type input "усма"
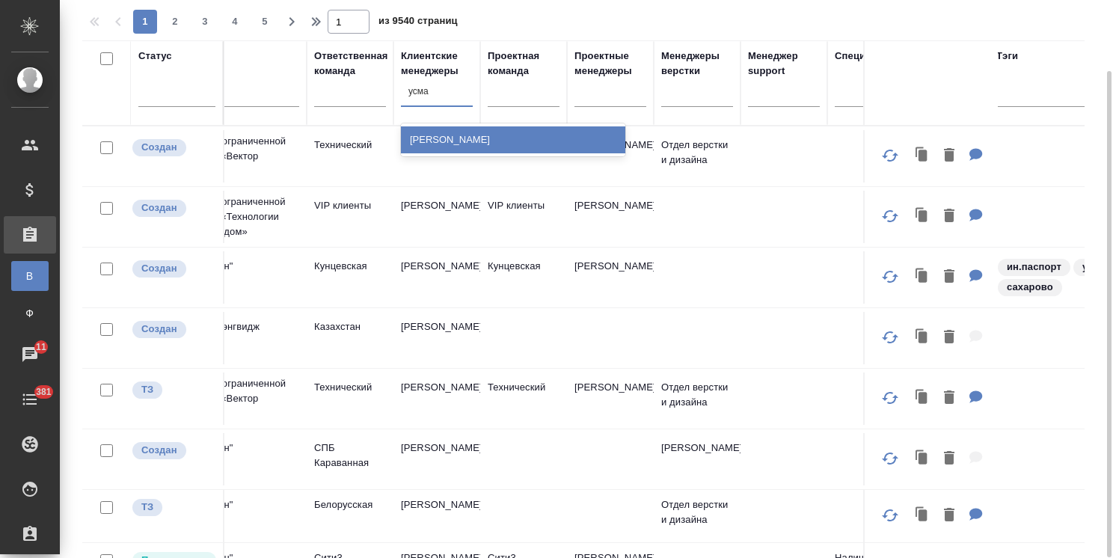
click at [427, 139] on div "[PERSON_NAME]" at bounding box center [513, 139] width 224 height 27
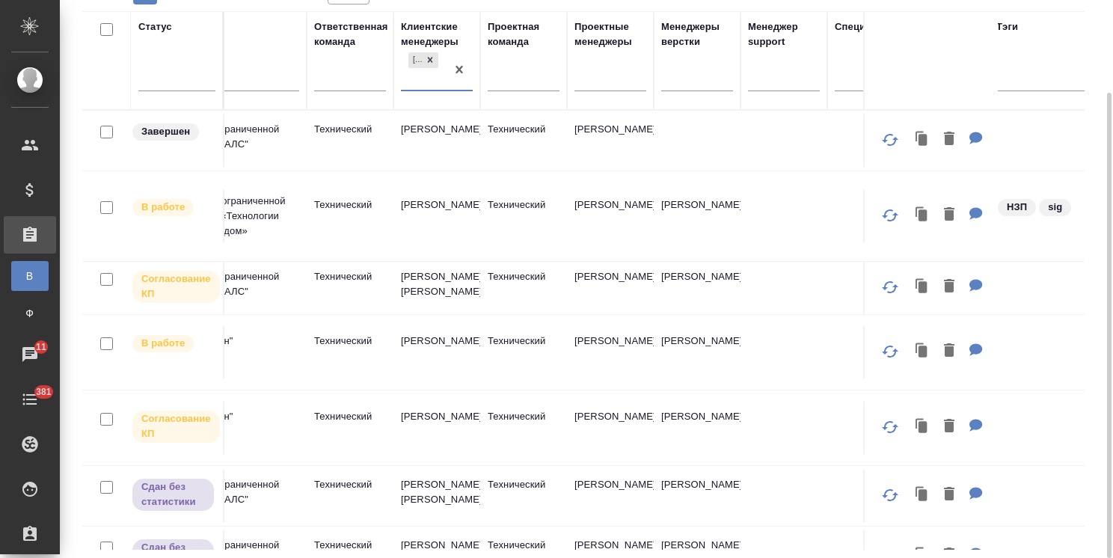
scroll to position [0, 0]
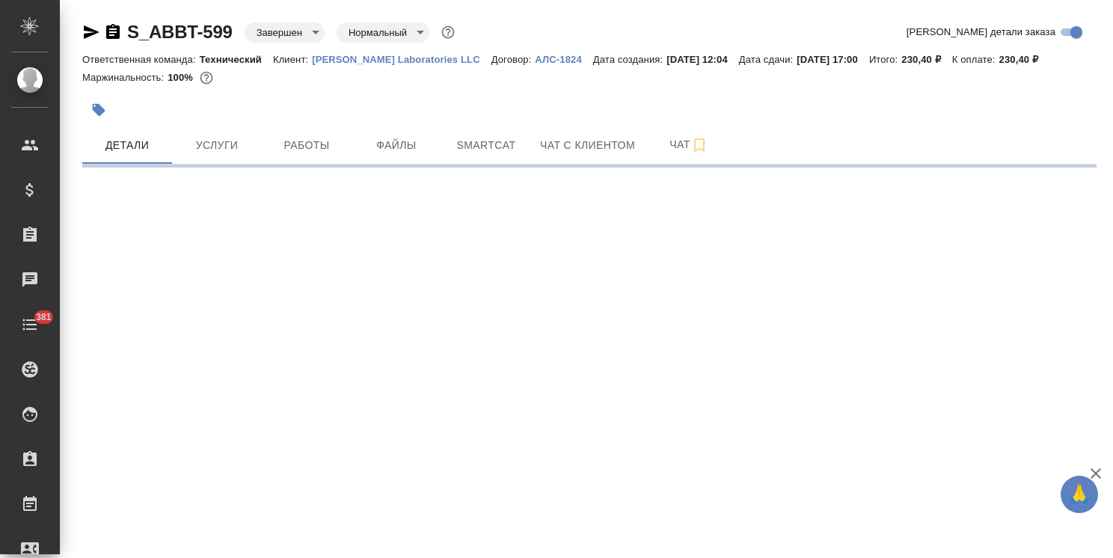
select select "RU"
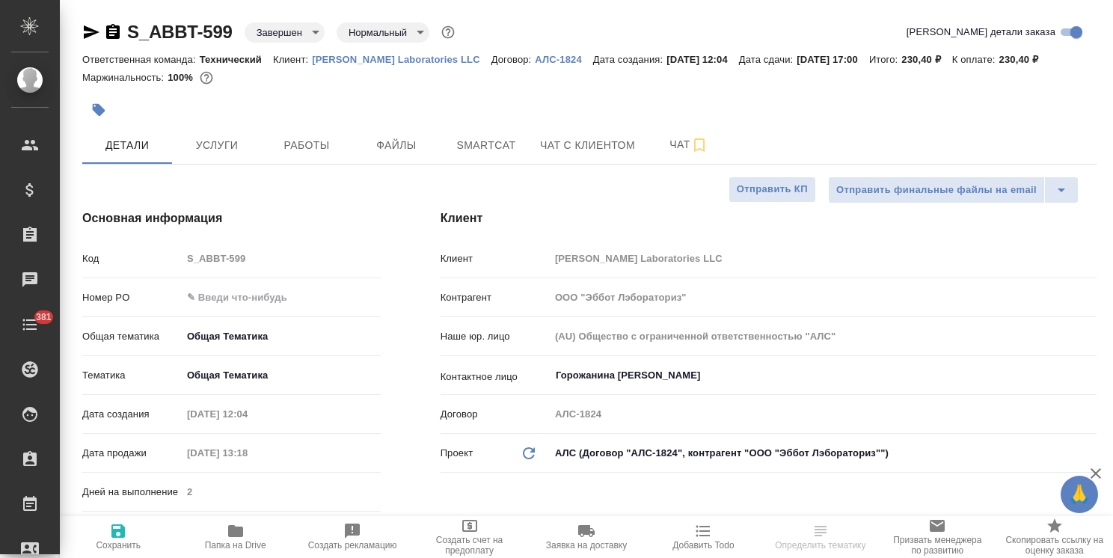
type textarea "x"
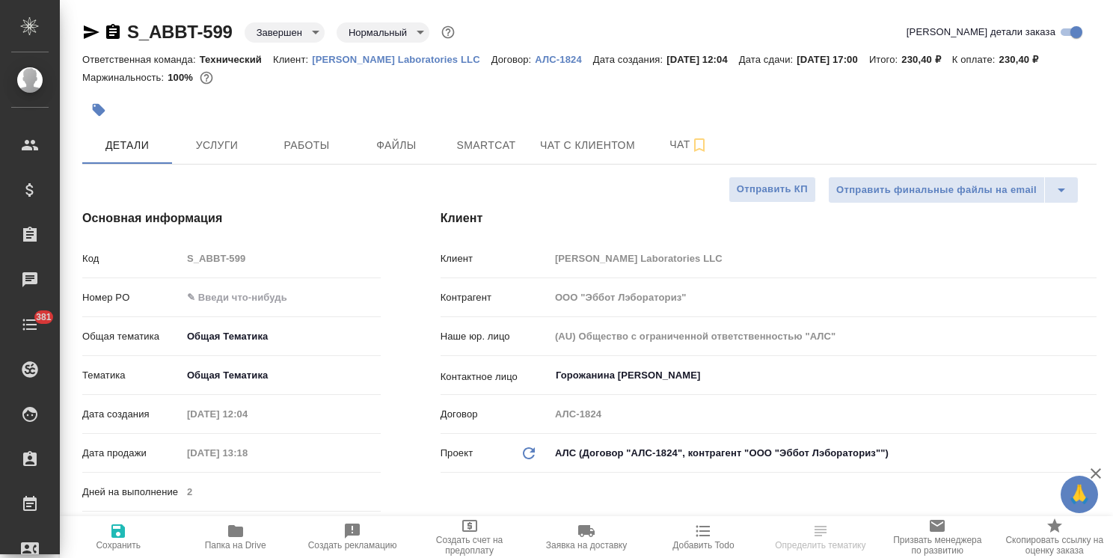
type textarea "x"
select select "RU"
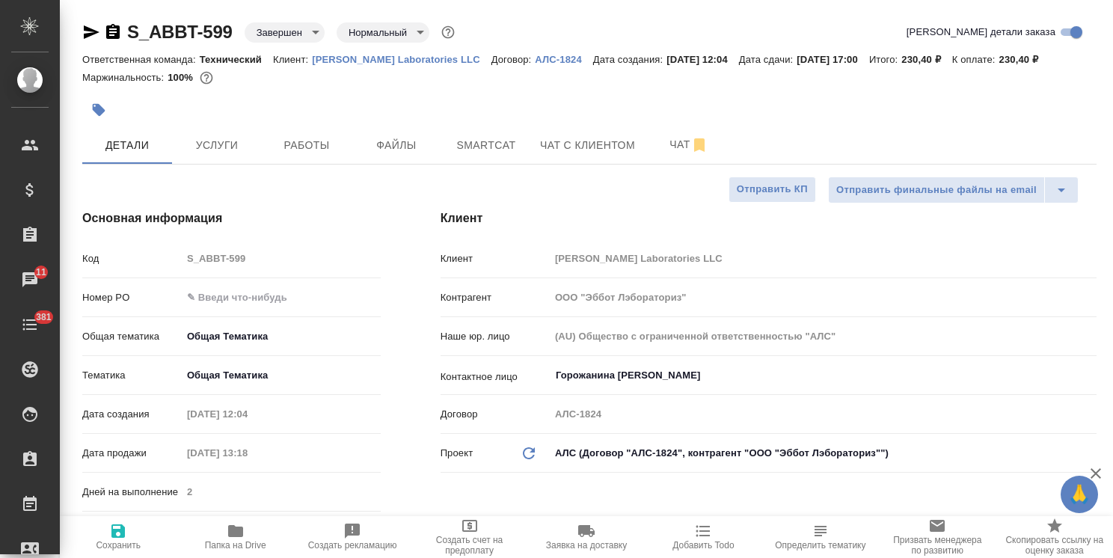
type textarea "x"
click at [596, 546] on span "Заявка на доставку" at bounding box center [586, 545] width 81 height 10
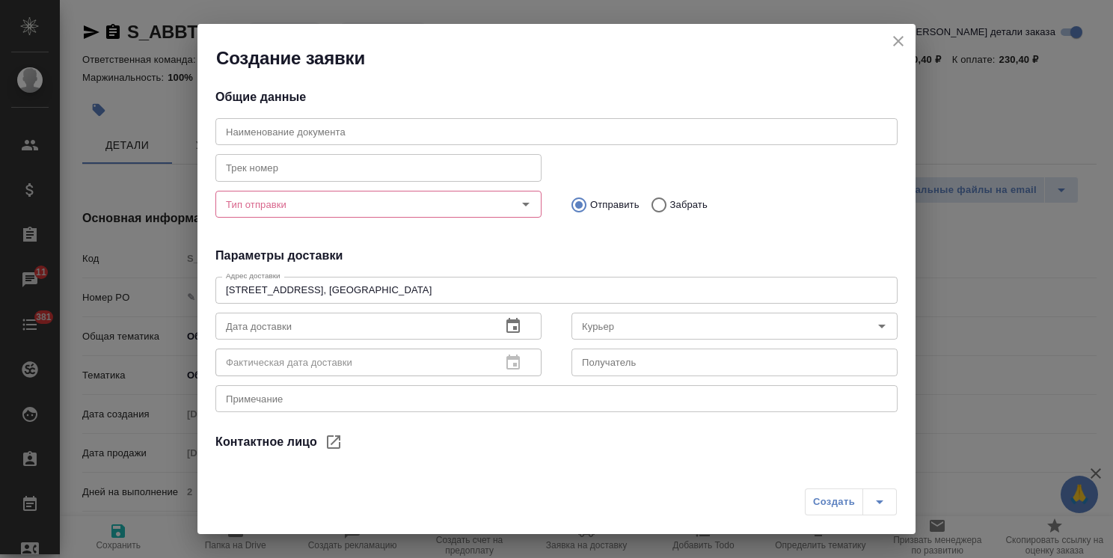
type input "Горожанина [PERSON_NAME]"
click at [274, 130] on input "text" at bounding box center [557, 131] width 682 height 27
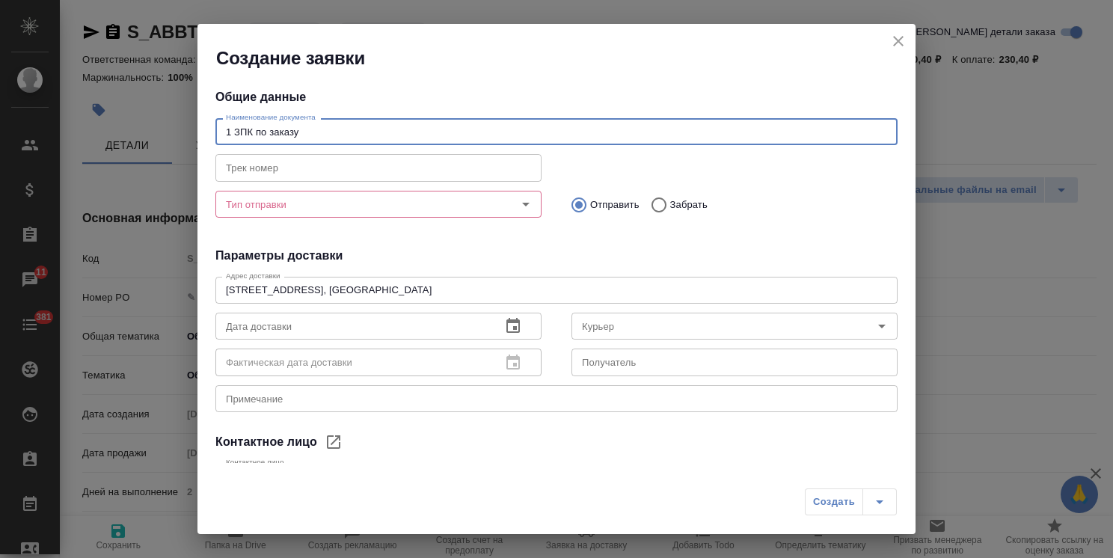
click at [271, 219] on div "Тип отправки Тип отправки" at bounding box center [379, 203] width 326 height 36
type input "1 ЗПК по заказу"
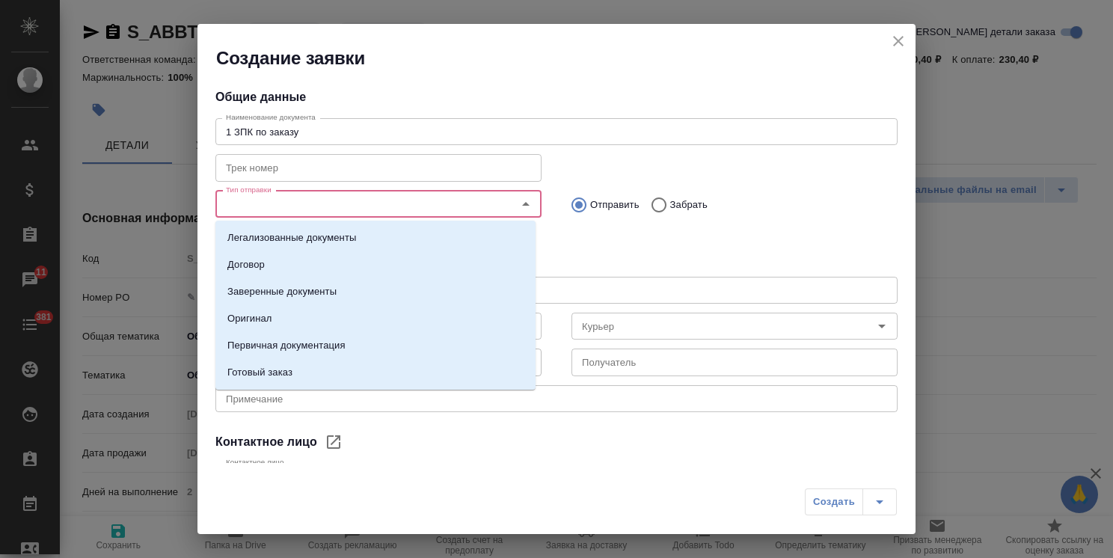
click at [287, 210] on input "Тип отправки" at bounding box center [353, 204] width 267 height 18
click at [317, 297] on p "Заверенные документы" at bounding box center [281, 291] width 109 height 15
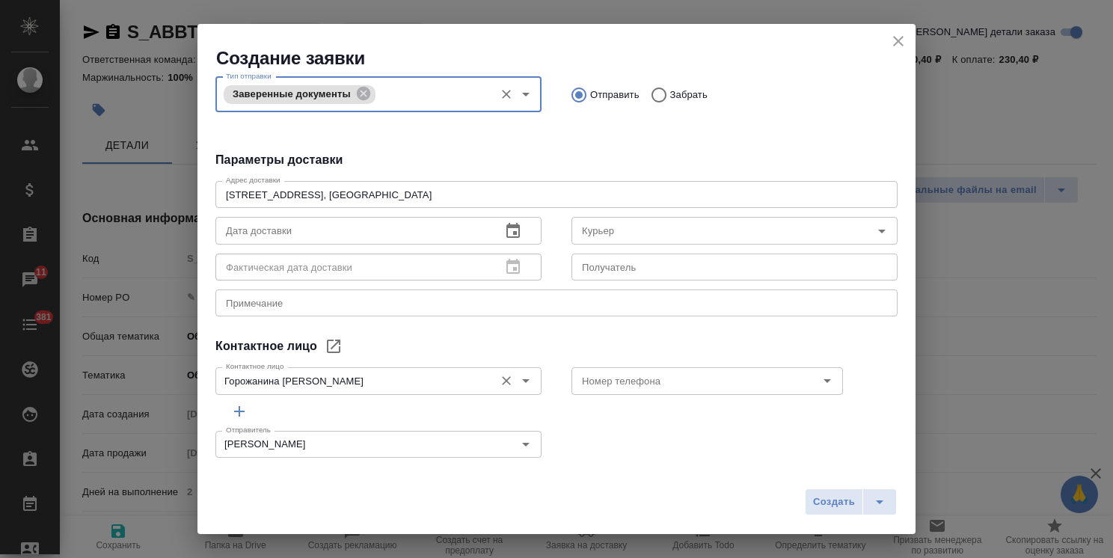
scroll to position [126, 0]
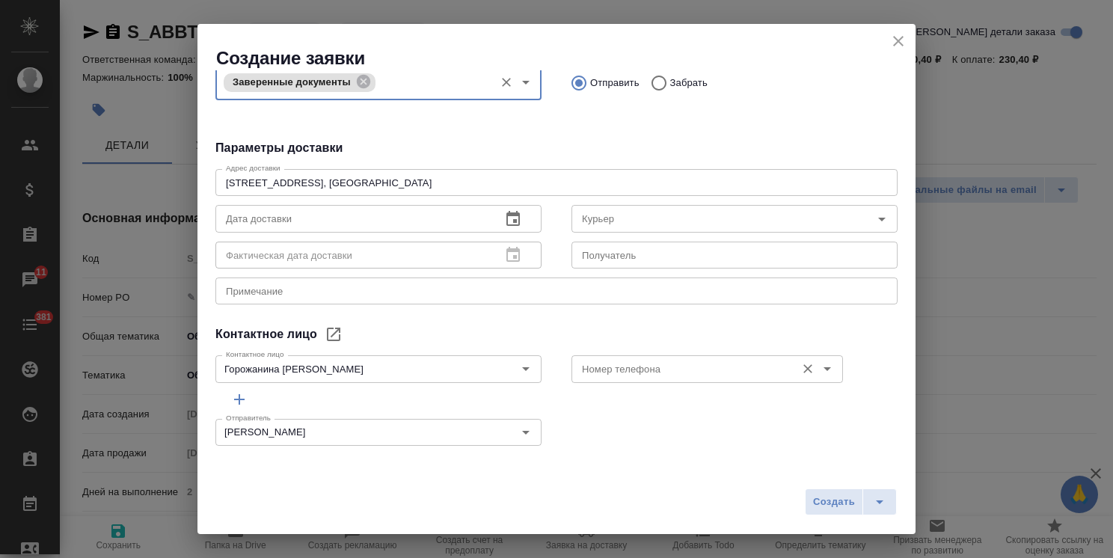
click at [611, 371] on input "Номер телефона" at bounding box center [682, 369] width 213 height 18
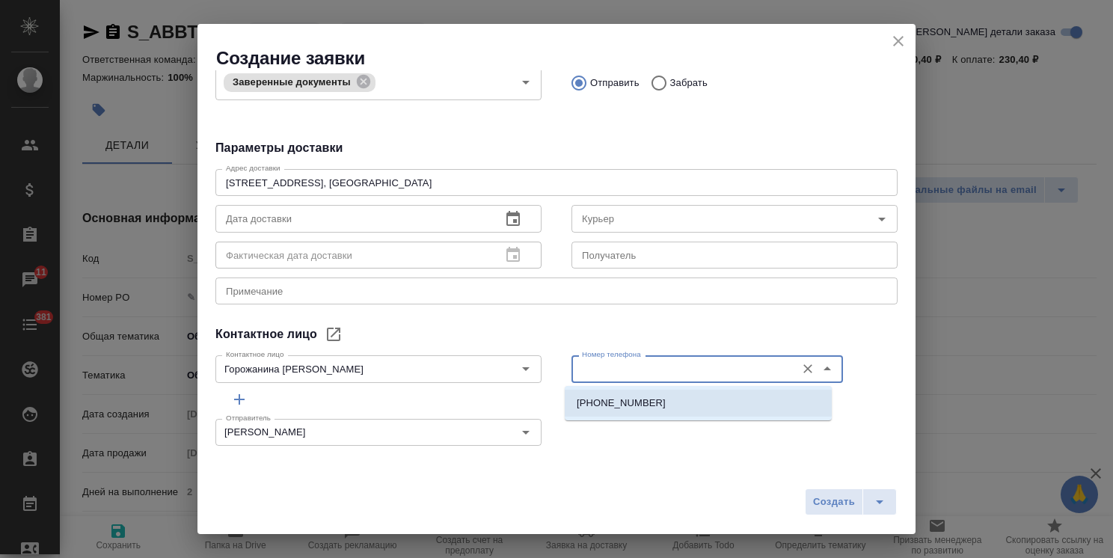
click at [611, 406] on p "+79201085090" at bounding box center [621, 403] width 89 height 15
type input "+79201085090"
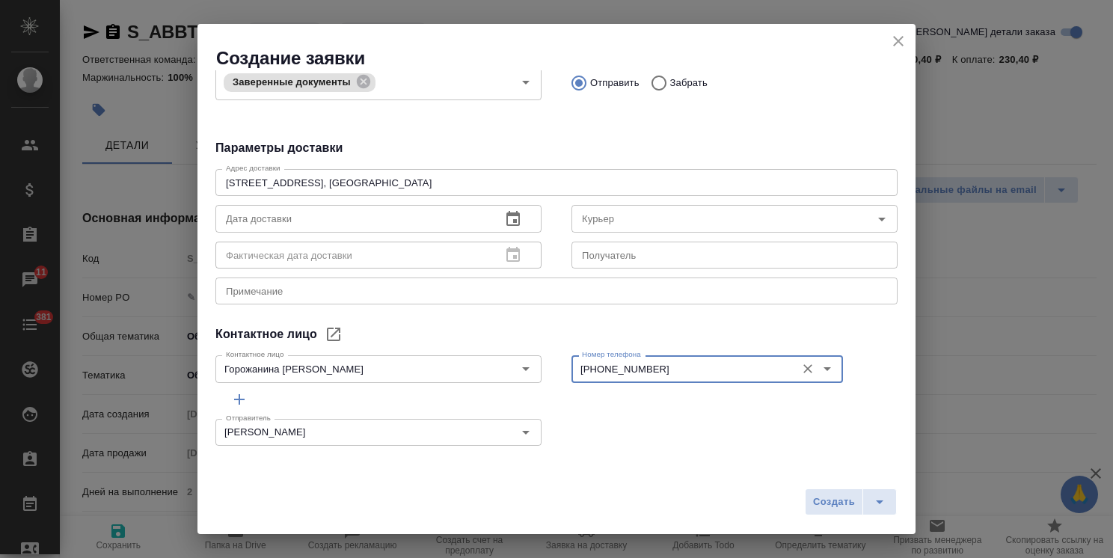
click at [310, 293] on textarea at bounding box center [556, 291] width 661 height 11
type textarea "x"
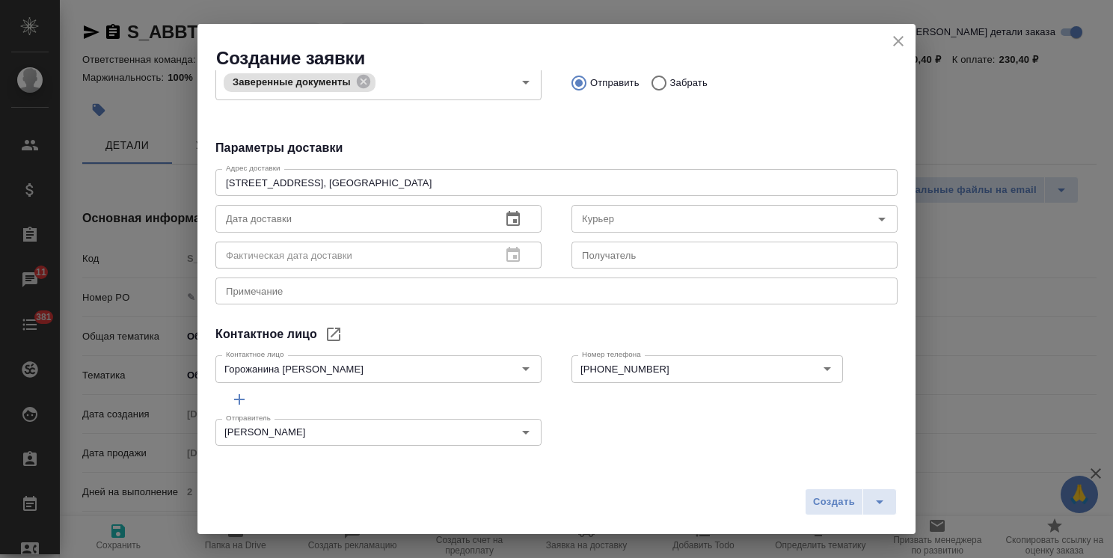
type textarea "x"
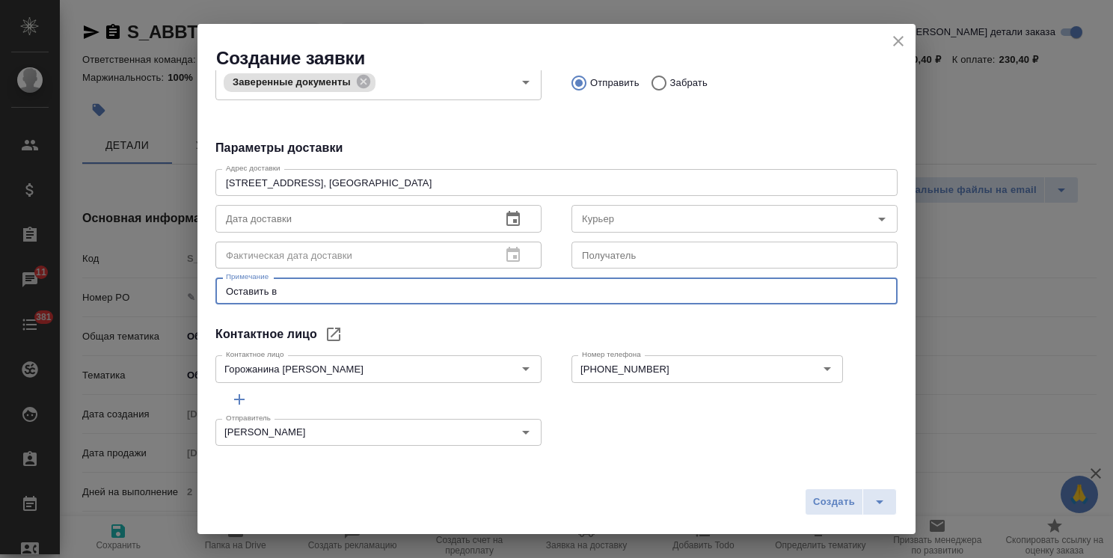
paste textarea "почтовую комнату на 6 этаже."
drag, startPoint x: 325, startPoint y: 293, endPoint x: 314, endPoint y: 292, distance: 12.0
click at [314, 292] on textarea "Оставить в почтовую комнату на 6 этаже." at bounding box center [556, 291] width 661 height 11
click at [361, 293] on textarea "Оставить в почтовой комнату на 6 этаже." at bounding box center [556, 291] width 661 height 11
click at [438, 296] on textarea "Оставить в почтовой комнате на 6 этаже." at bounding box center [556, 291] width 661 height 11
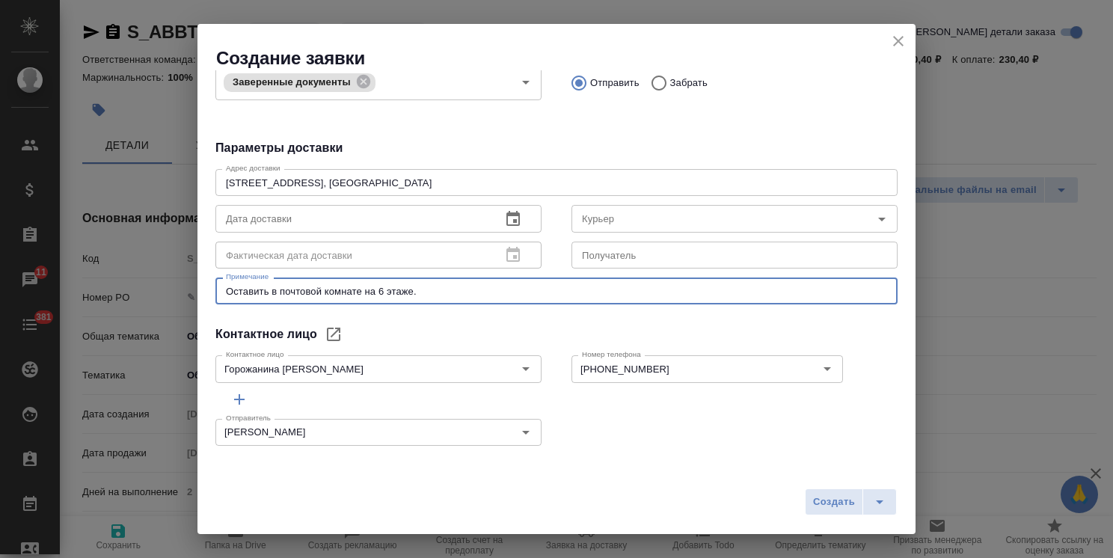
type textarea "Оставить в почтовой комнате на 6 этаже."
click at [510, 206] on button "button" at bounding box center [513, 219] width 36 height 36
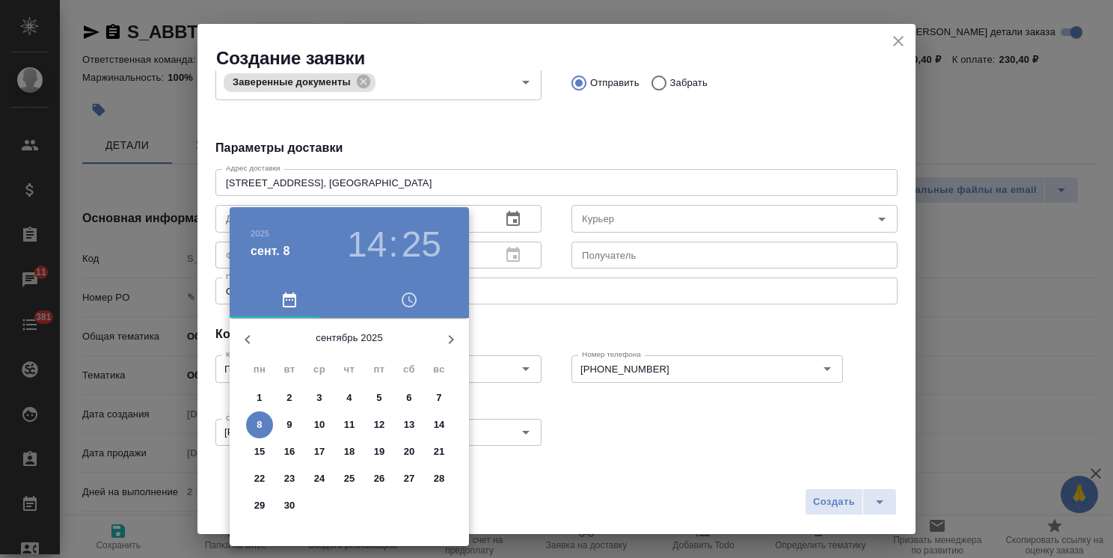
click at [289, 428] on p "9" at bounding box center [289, 425] width 5 height 15
type input "09.09.2025 14:25"
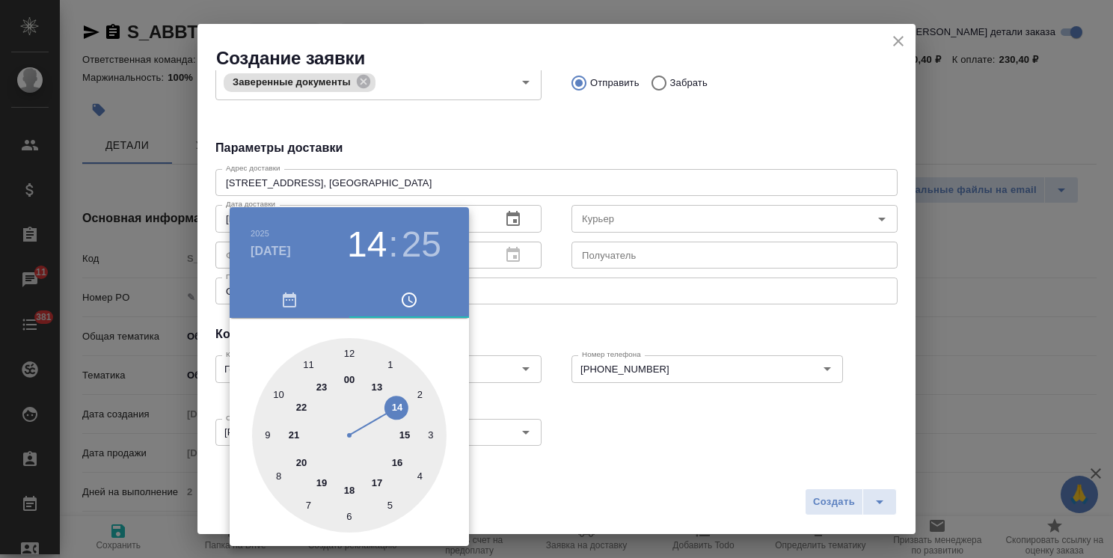
click at [579, 286] on div at bounding box center [556, 279] width 1113 height 558
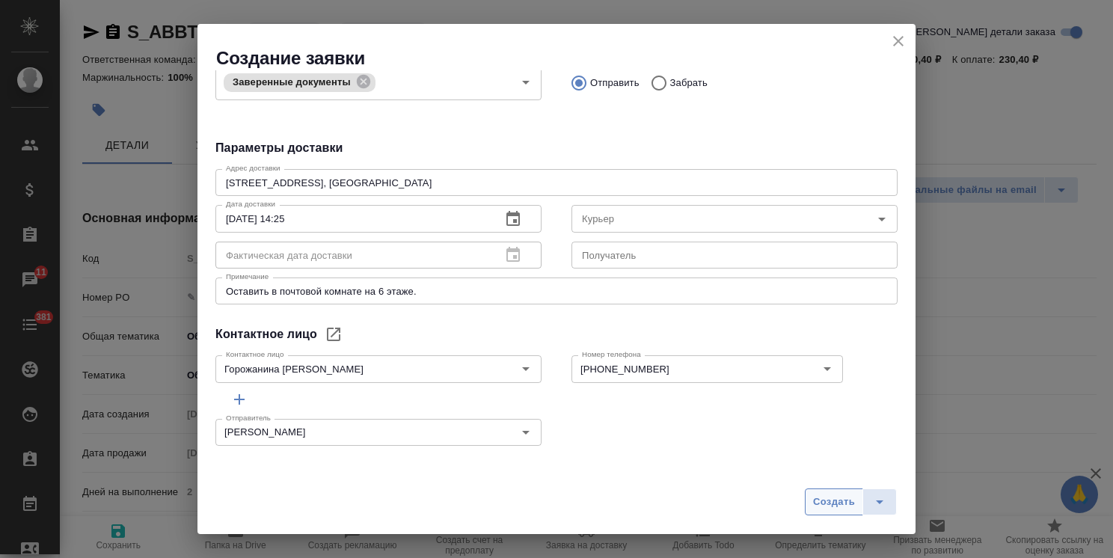
click at [843, 507] on span "Создать" at bounding box center [834, 502] width 42 height 17
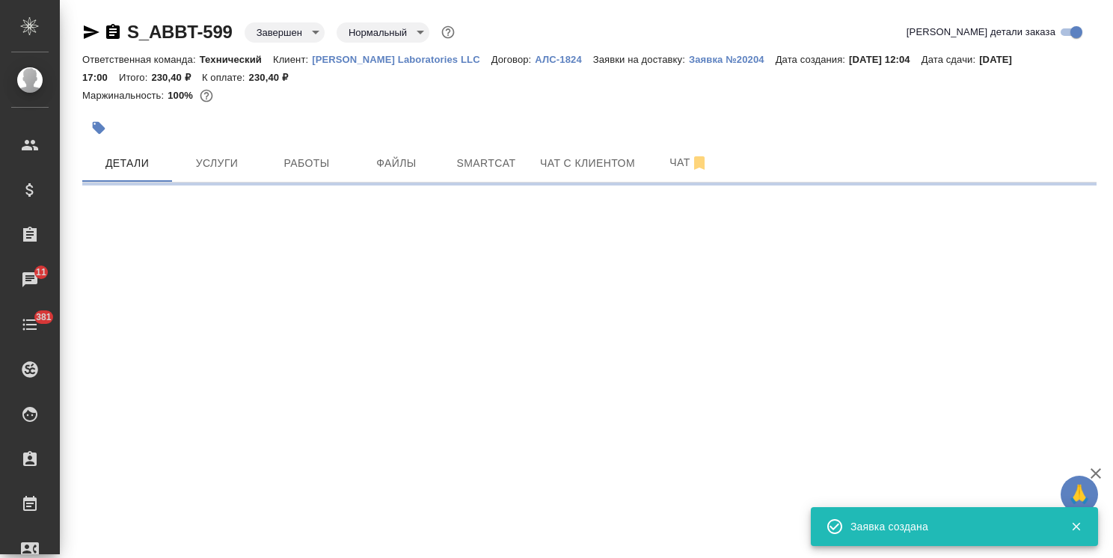
select select "RU"
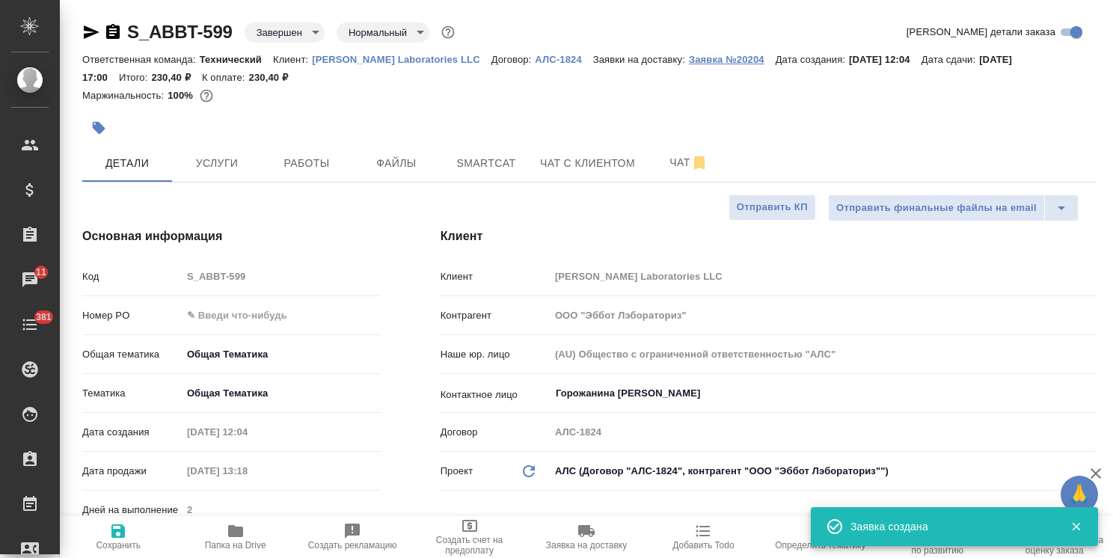
click at [689, 55] on p "Заявка №20204" at bounding box center [732, 59] width 87 height 11
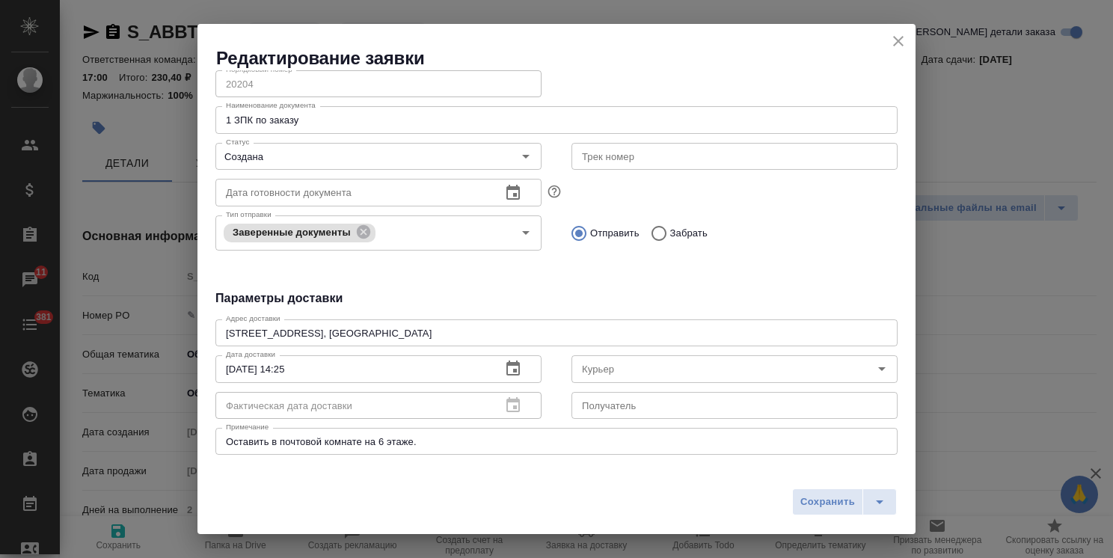
scroll to position [0, 0]
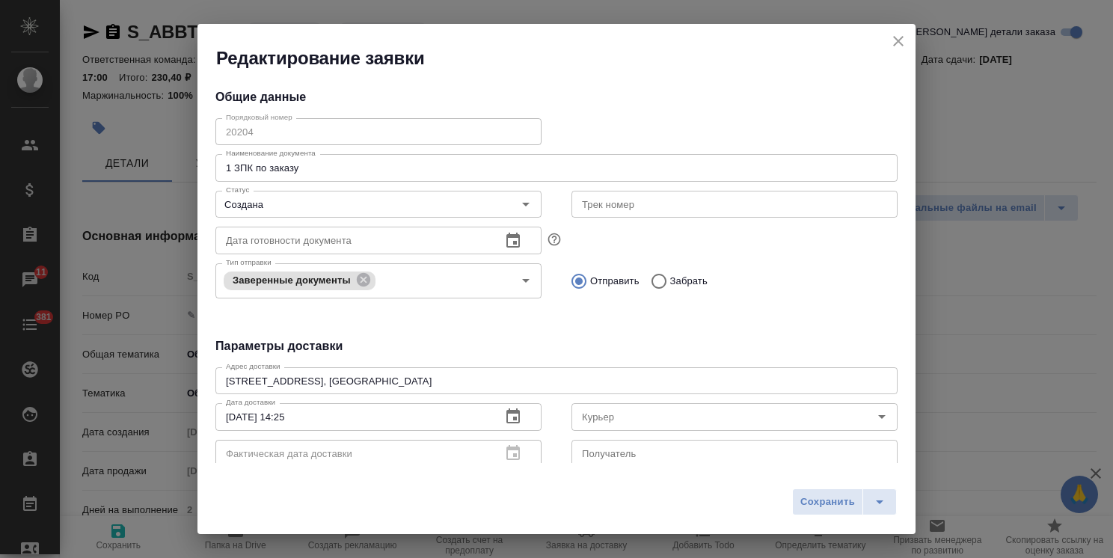
click at [895, 36] on icon "close" at bounding box center [899, 41] width 18 height 18
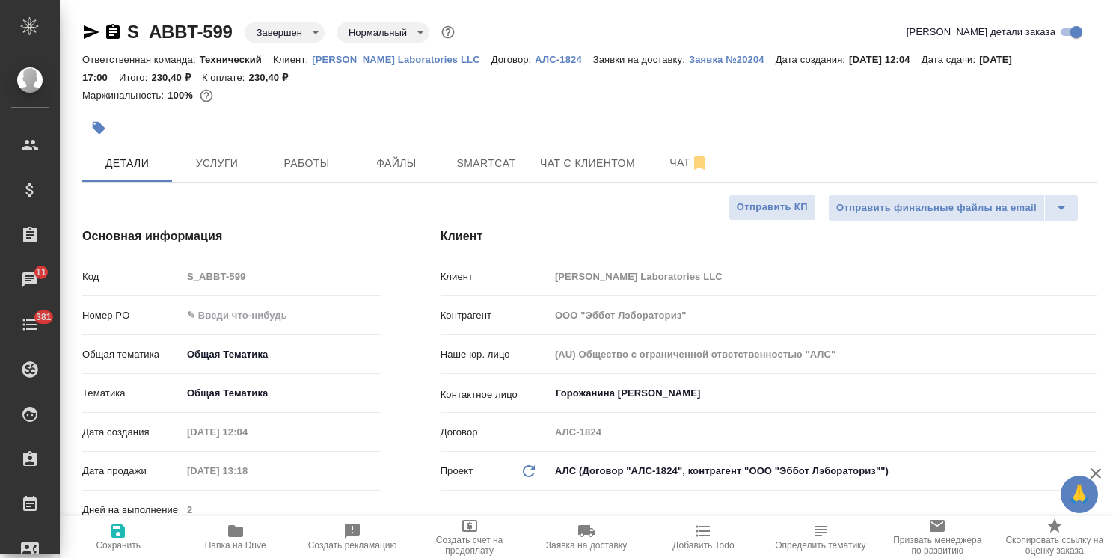
type textarea "x"
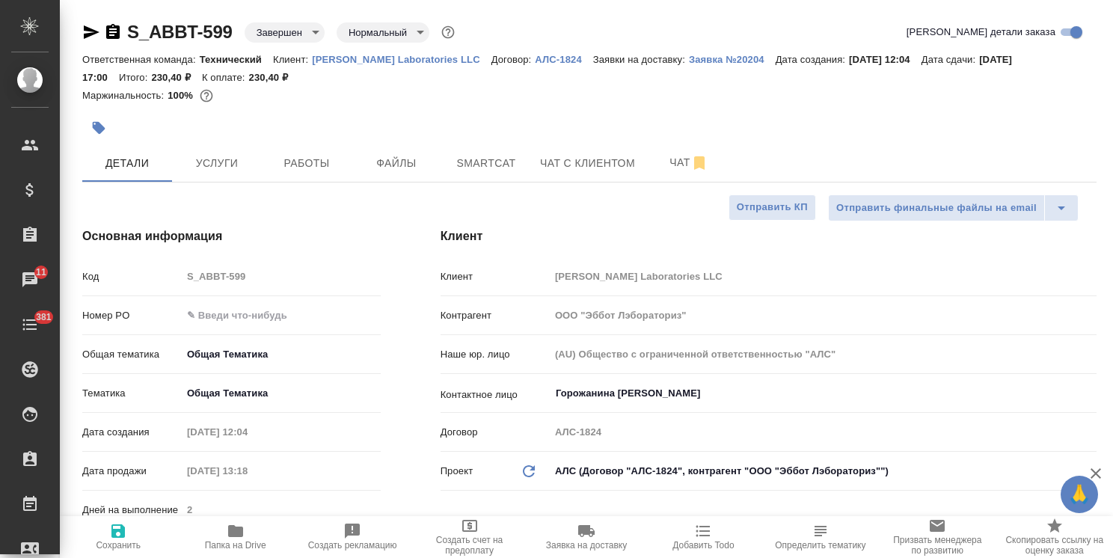
type textarea "x"
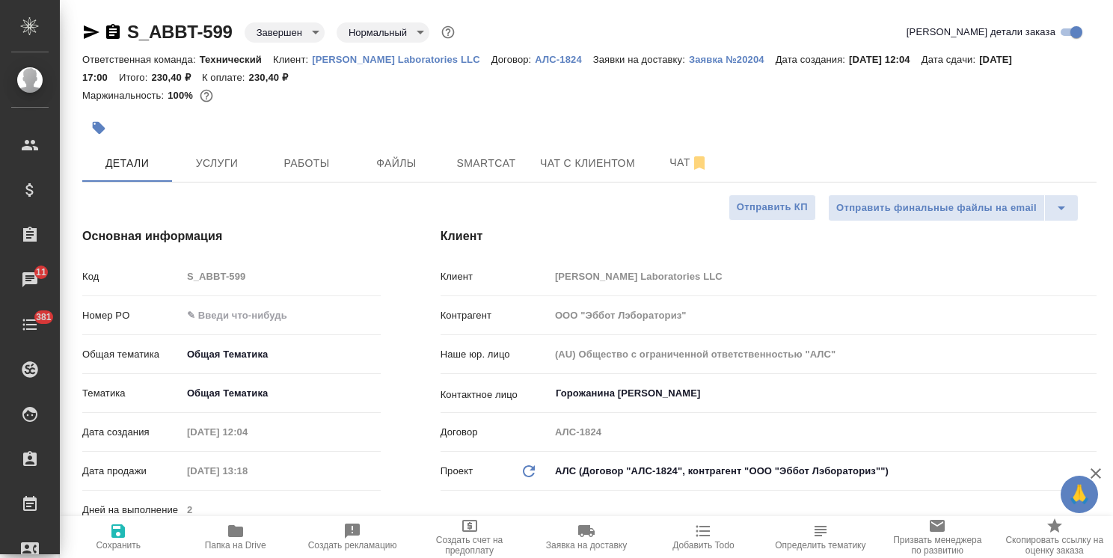
type textarea "x"
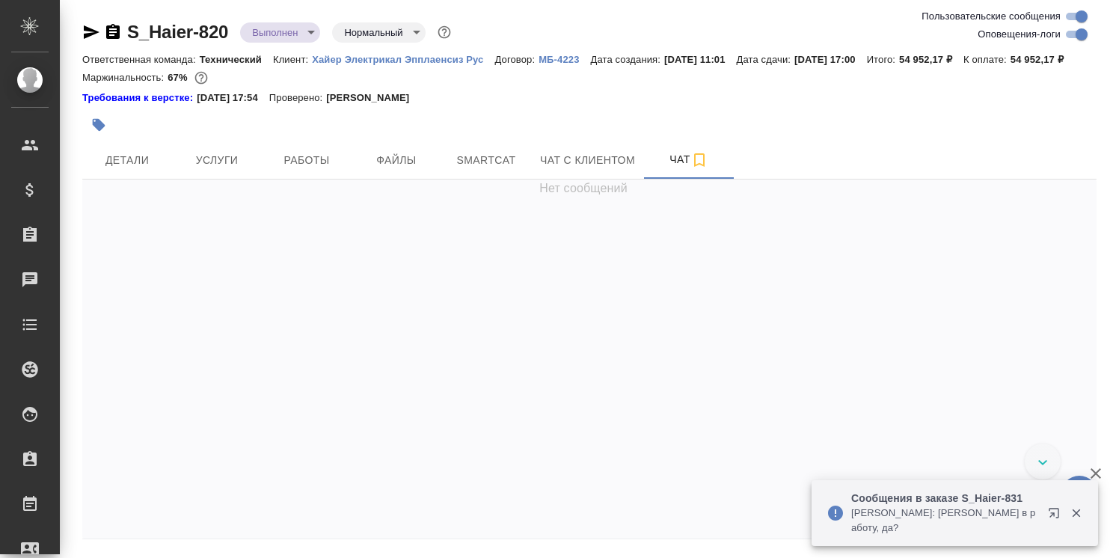
click at [302, 31] on body "🙏 .cls-1 fill:#fff; AWATERA [PERSON_NAME] Спецификации Заказы Чаты Todo Проекты…" at bounding box center [556, 279] width 1113 height 558
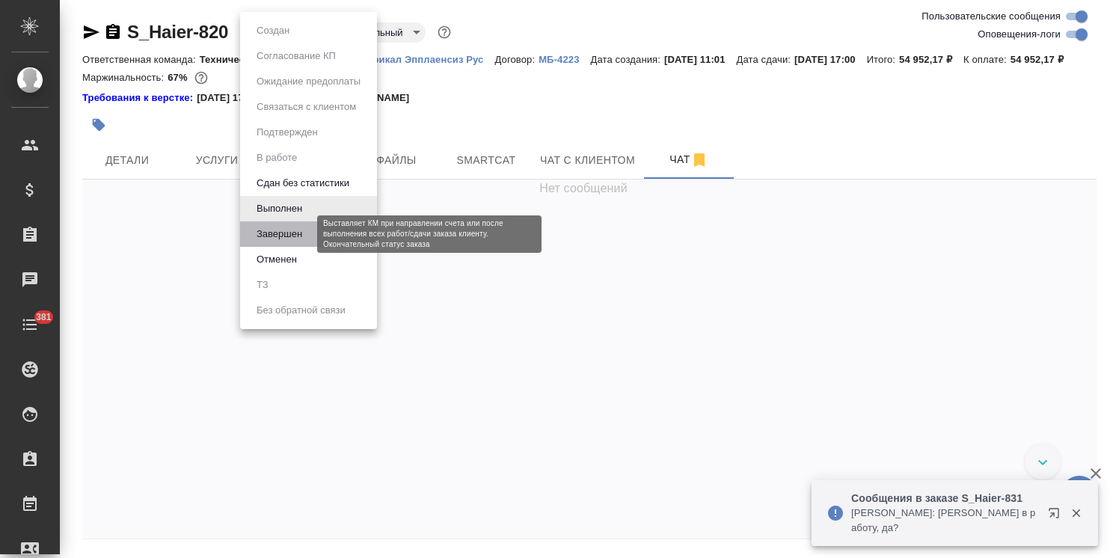
click at [289, 233] on button "Завершен" at bounding box center [279, 234] width 55 height 16
